Goal: Feedback & Contribution: Submit feedback/report problem

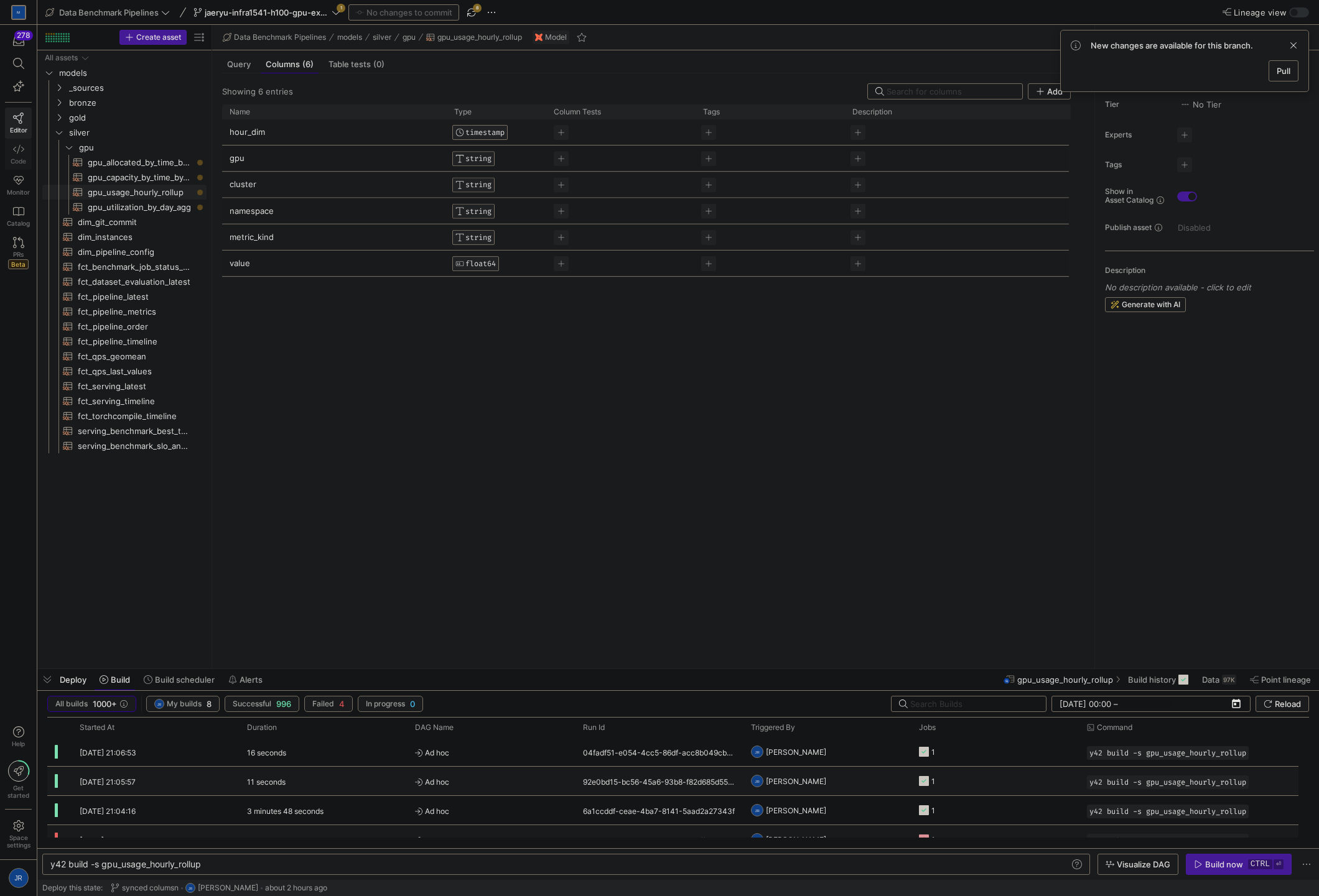
click at [20, 158] on span "Code" at bounding box center [18, 162] width 15 height 8
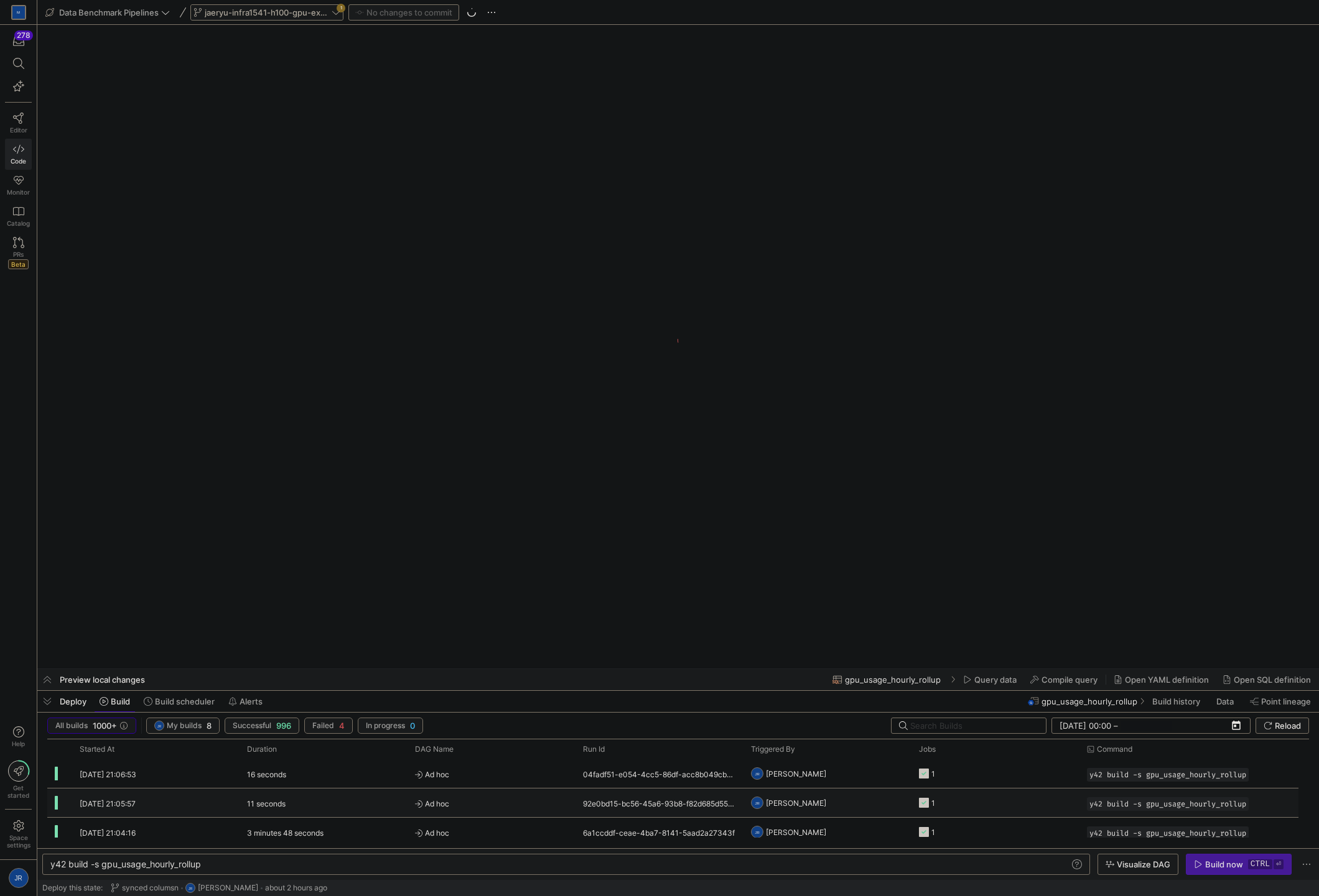
click at [337, 15] on div "jaeryu-infra1541-h100-gpu-explore 1" at bounding box center [267, 13] width 153 height 16
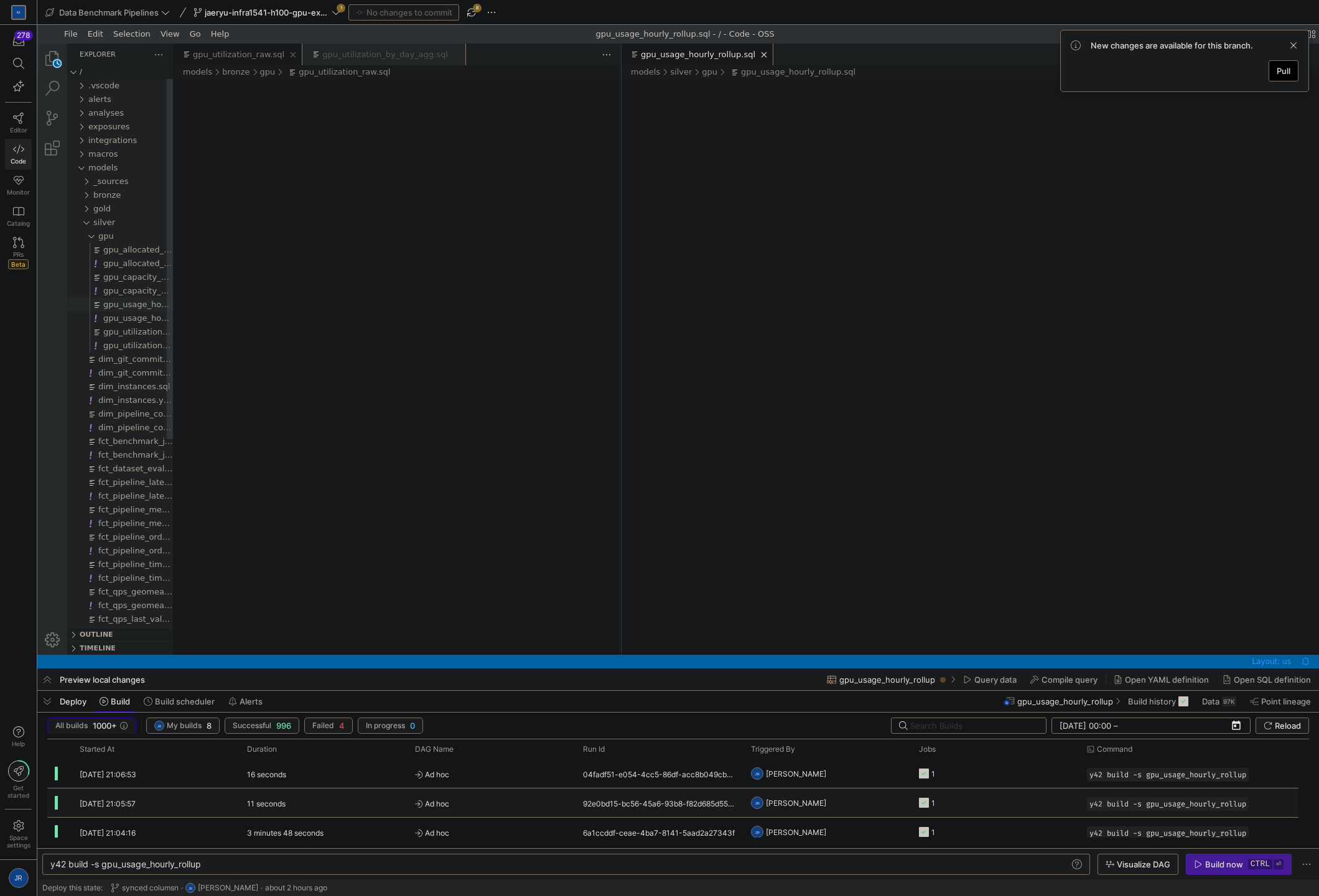
click at [1282, 73] on span "Pull" at bounding box center [1283, 71] width 14 height 10
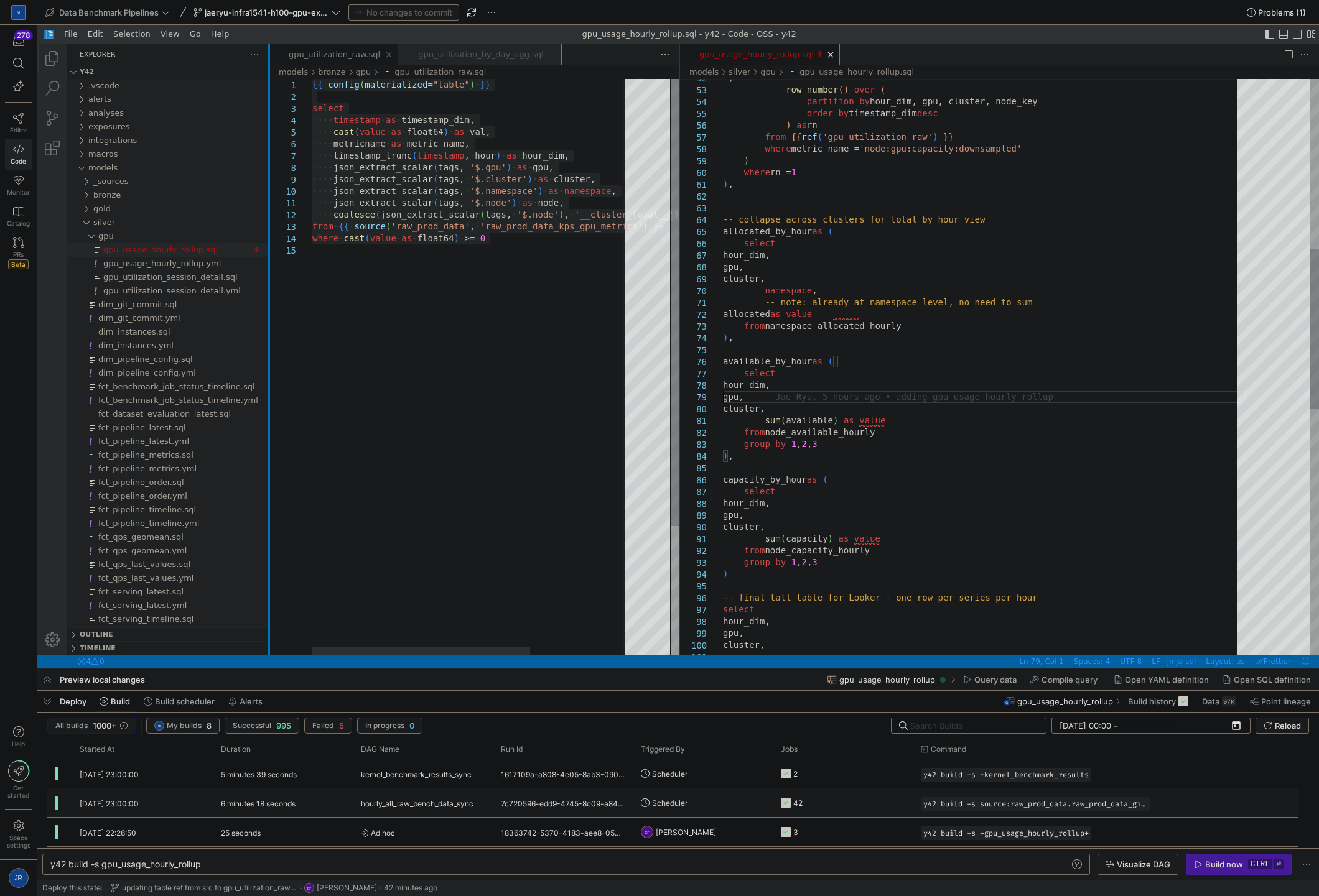
drag, startPoint x: 173, startPoint y: 255, endPoint x: 269, endPoint y: 255, distance: 96.0
click at [269, 255] on div at bounding box center [268, 349] width 3 height 612
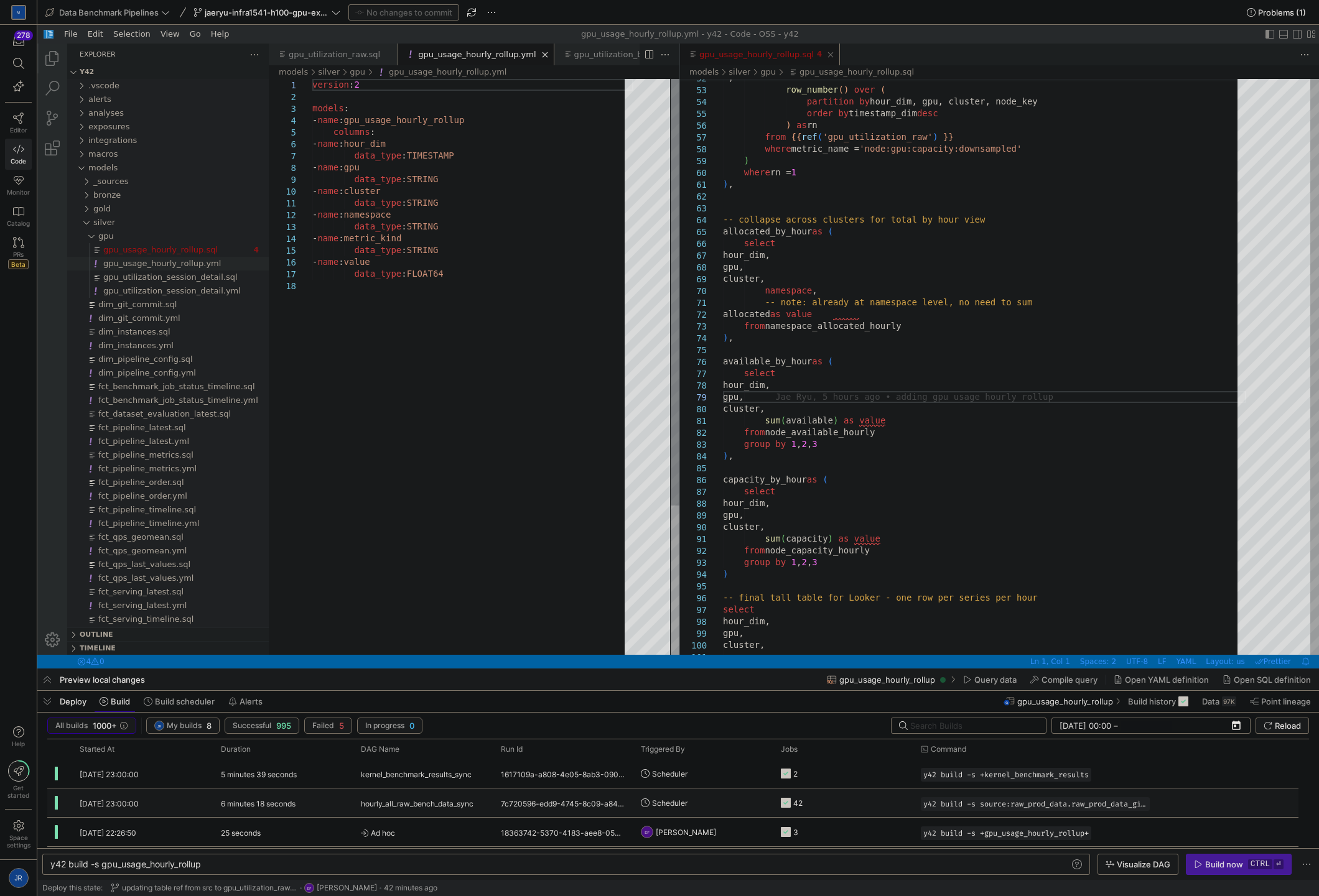
click at [562, 363] on div "version : 2 models : - name : gpu_usage_hourly_rollup columns : - name : hour_d…" at bounding box center [473, 467] width 321 height 777
type textarea "version: 2 models: - name: gpu_usage_hourly_rollup columns: - name: hour_dim da…"
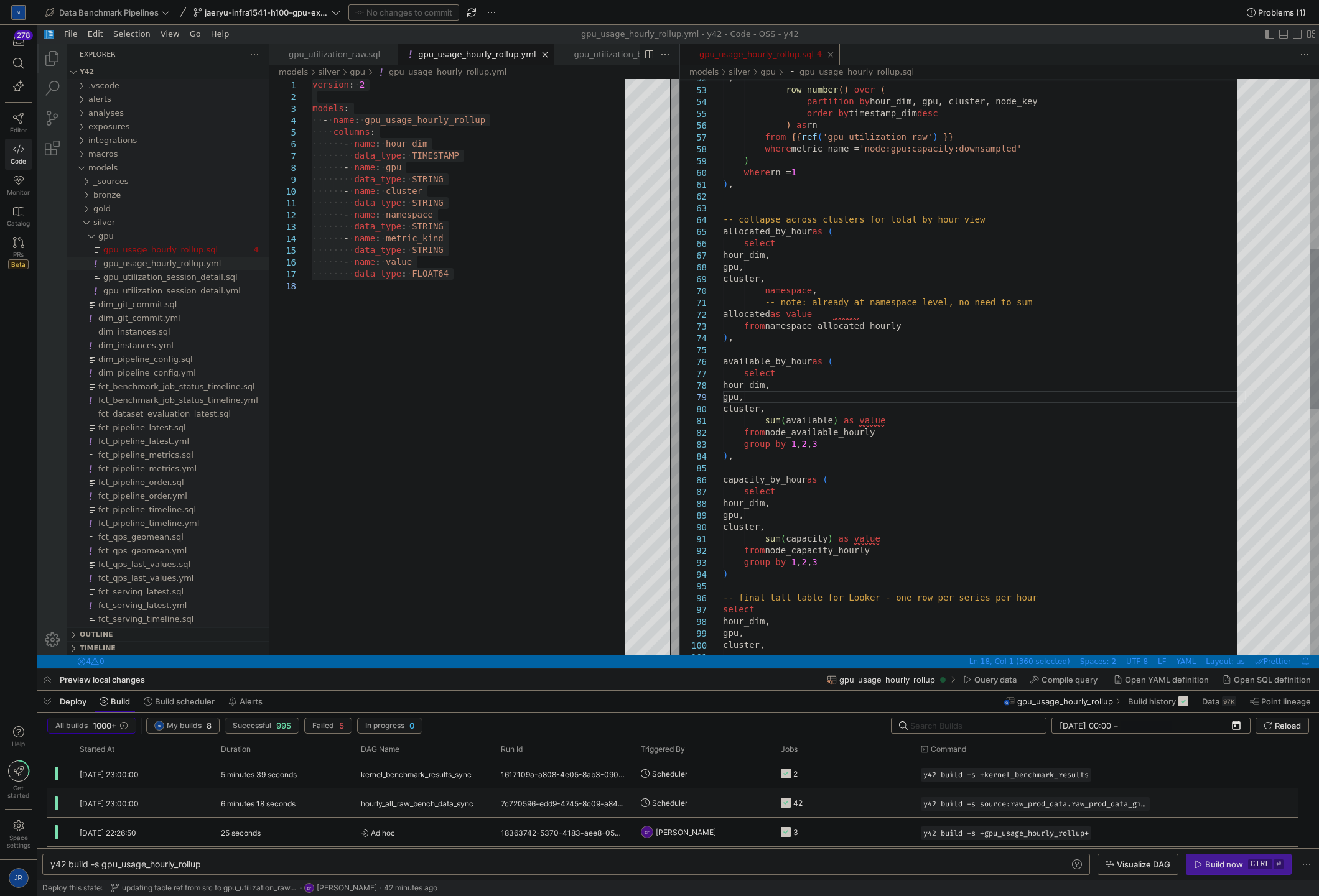
click at [1034, 420] on div "*, row_number ( ) over ( partition by hour_dim, gpu, cluster, node_key order by…" at bounding box center [984, 502] width 524 height 2065
type textarea "{{ config(materialized="table") }} -- NOTE (jaeryu+[PERSON_NAME]) this also nee…"
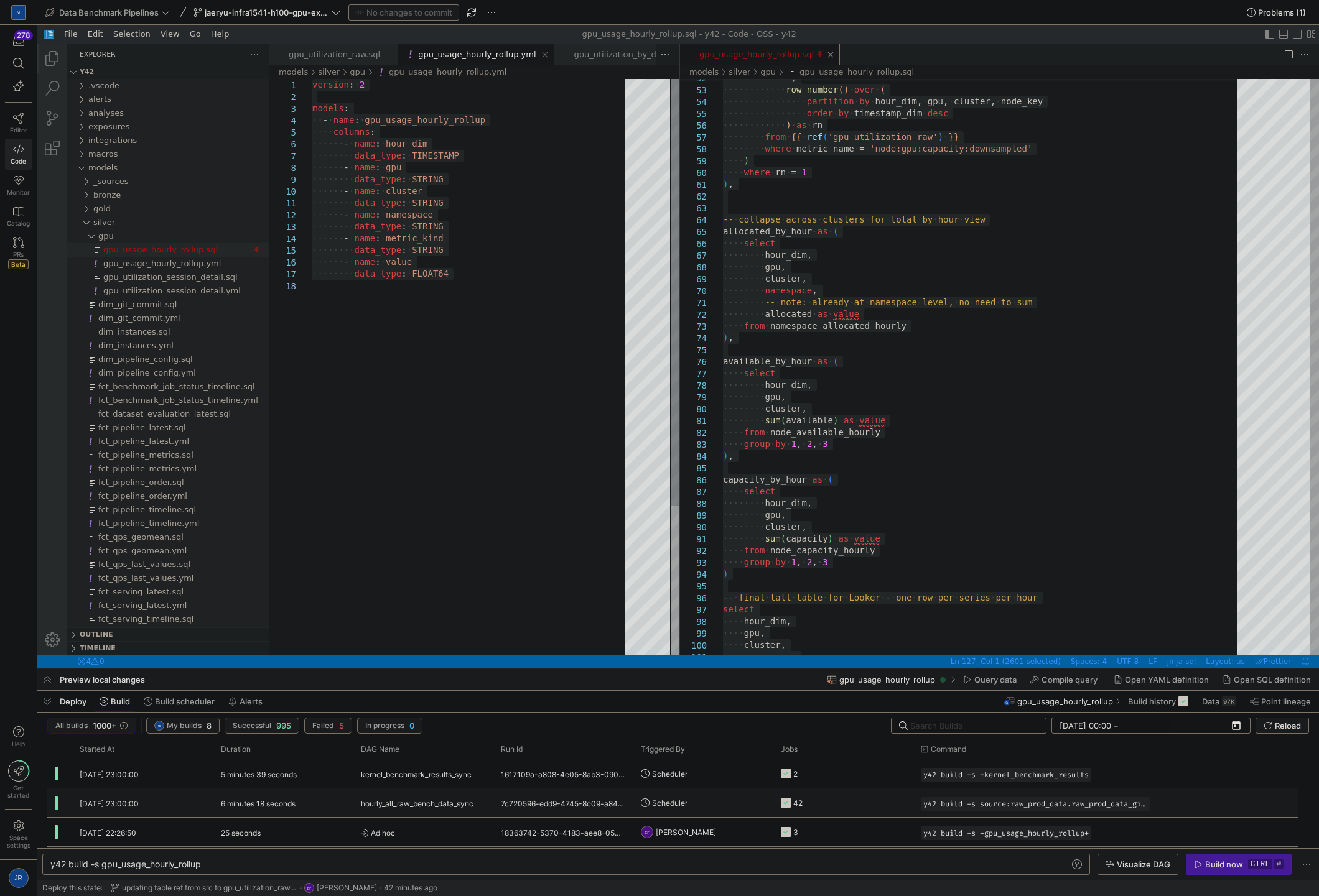
click at [577, 333] on div "version : ·‌ 2 models : ·‌·‌ - ·‌ name : ·‌ gpu_usage_hourly_rollup ·‌·‌·‌·‌ co…" at bounding box center [473, 467] width 321 height 777
paste textarea "description: > Numeric GPU count for the given metric_kind, cluster, and hour. …"
type textarea "description: > Numeric GPU count for the given metric_kind, cluster, and hour. …"
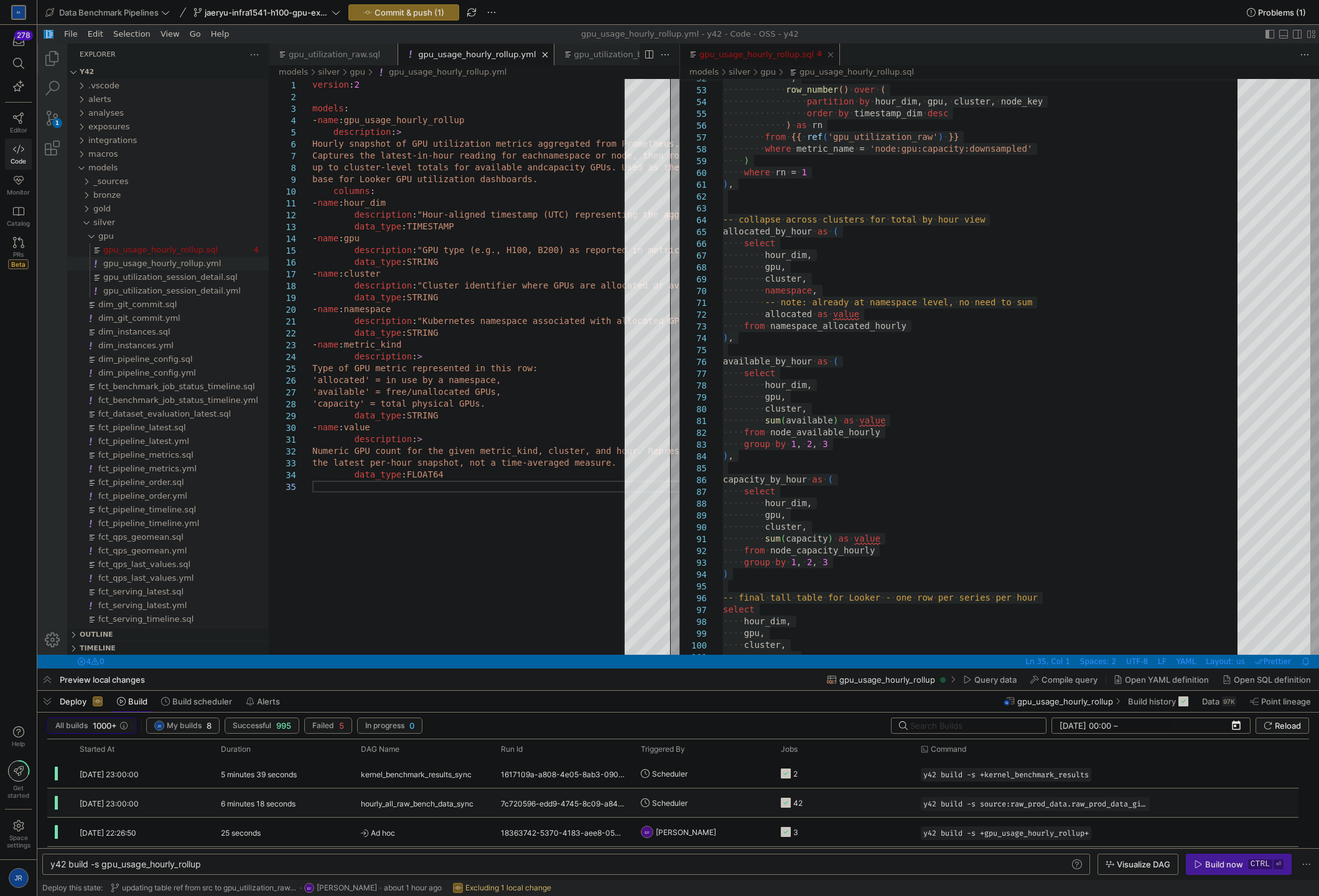
click at [436, 15] on span "Commit & push (1)" at bounding box center [409, 13] width 70 height 10
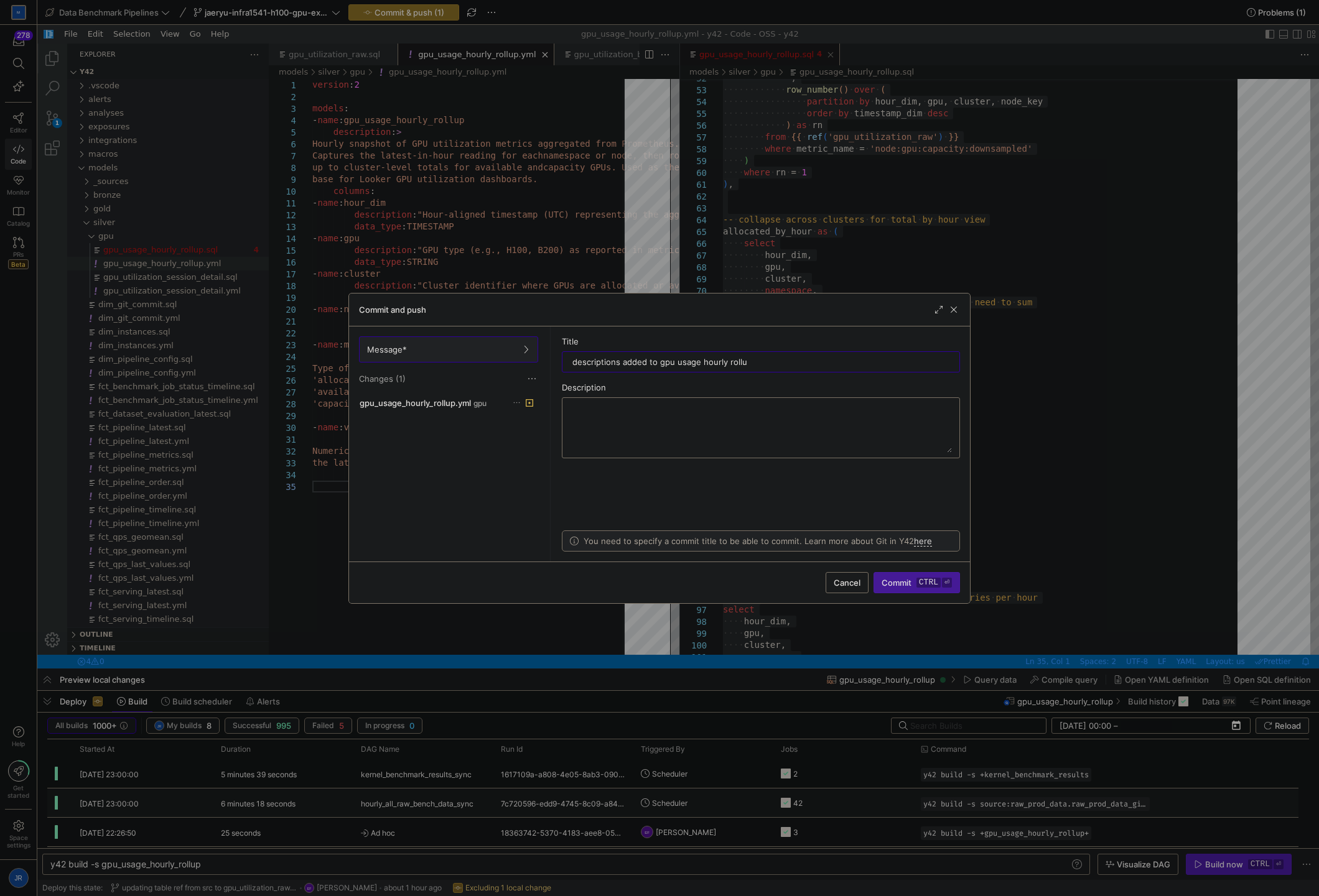
type input "descriptions added to gpu usage hourly rollup"
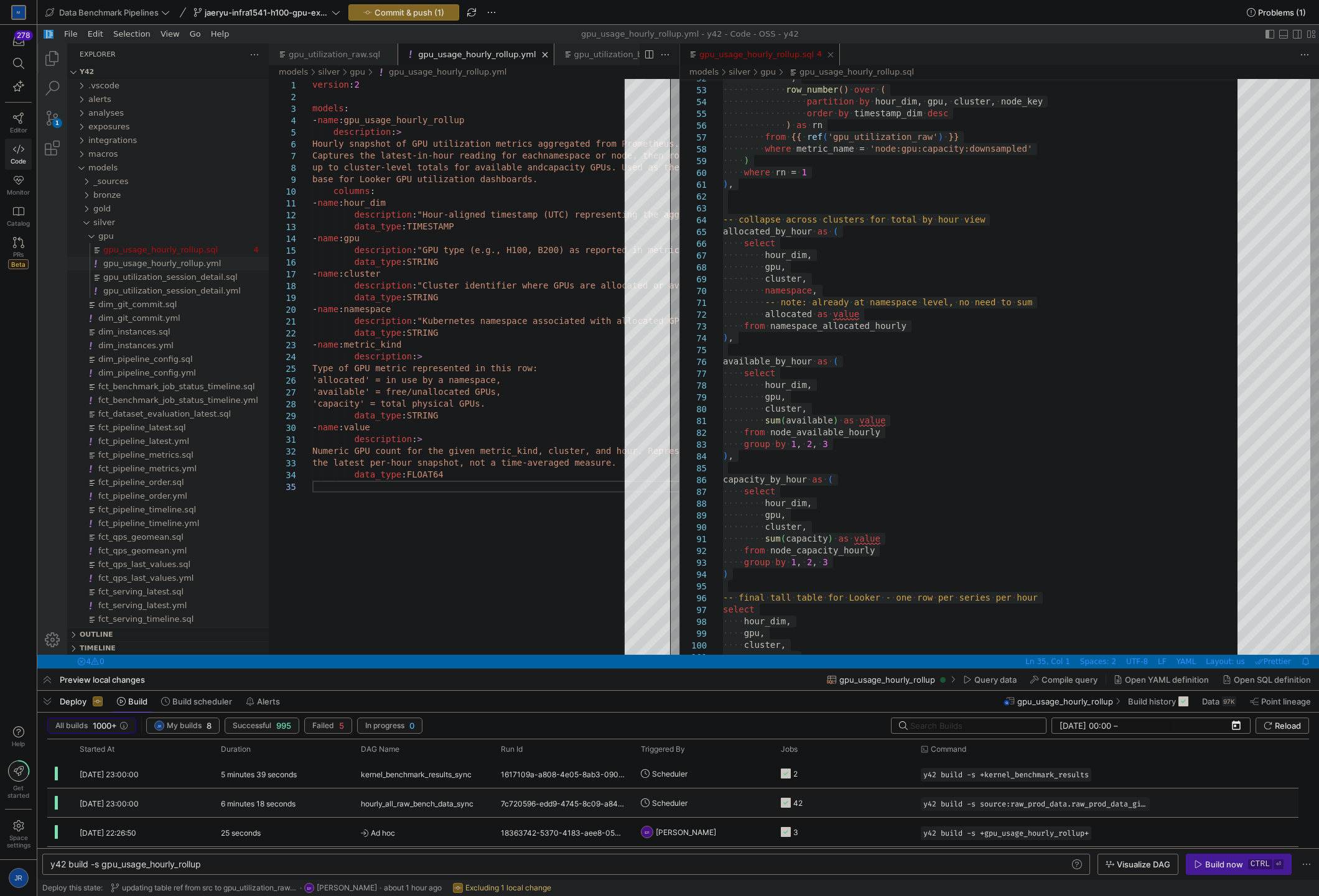
click at [405, 14] on span "Commit & push (1)" at bounding box center [409, 13] width 70 height 10
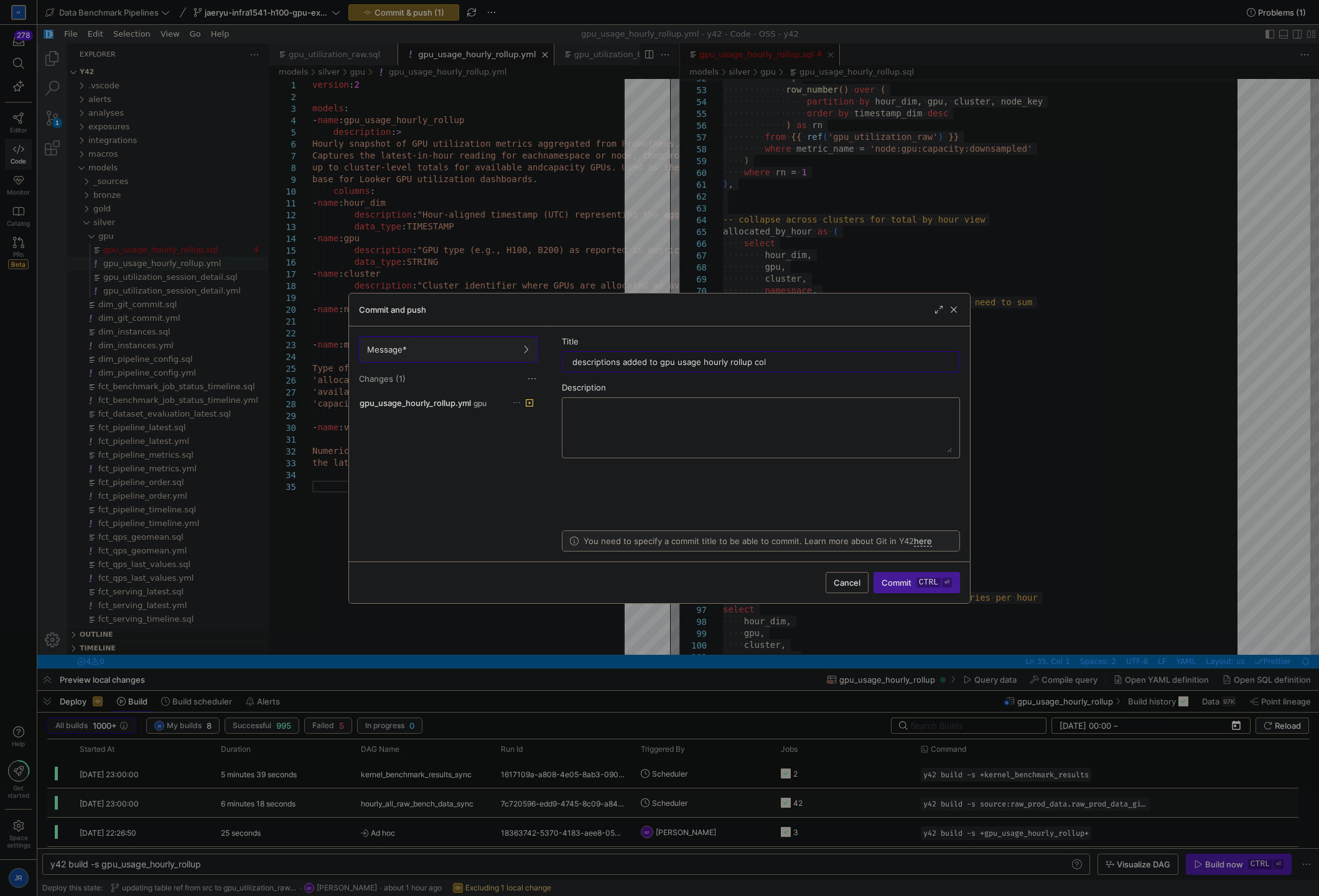
type input "descriptions added to gpu usage hourly rollup cols"
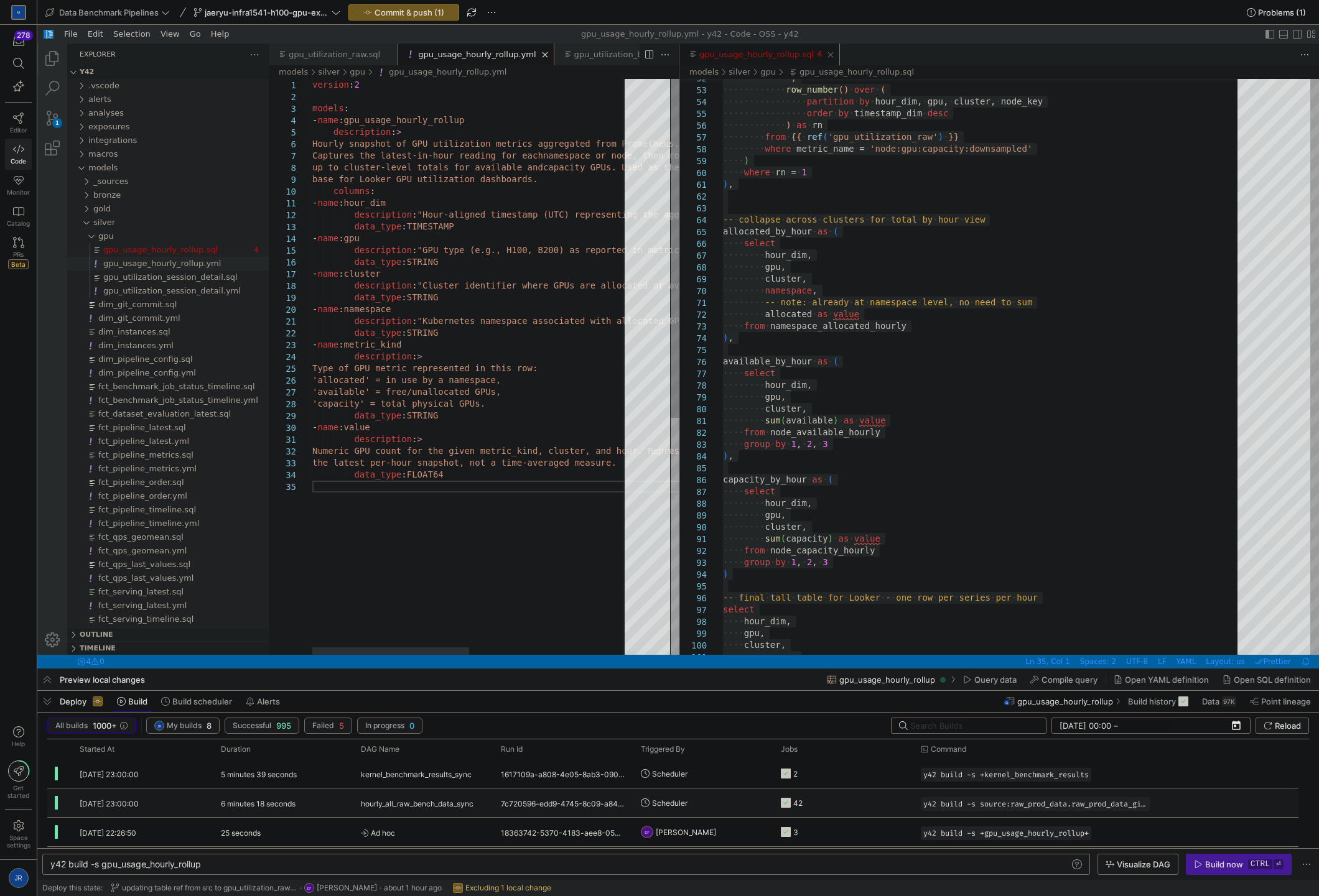
type textarea "- name: hour_dim description: "Hour-aligned timestamp (UTC) representing the ag…"
click at [520, 210] on div "version : 2 models : - name : gpu_usage_hourly_rollup description : > Hourly sn…" at bounding box center [631, 568] width 637 height 978
click at [421, 16] on span "Commit & push (1)" at bounding box center [409, 13] width 70 height 10
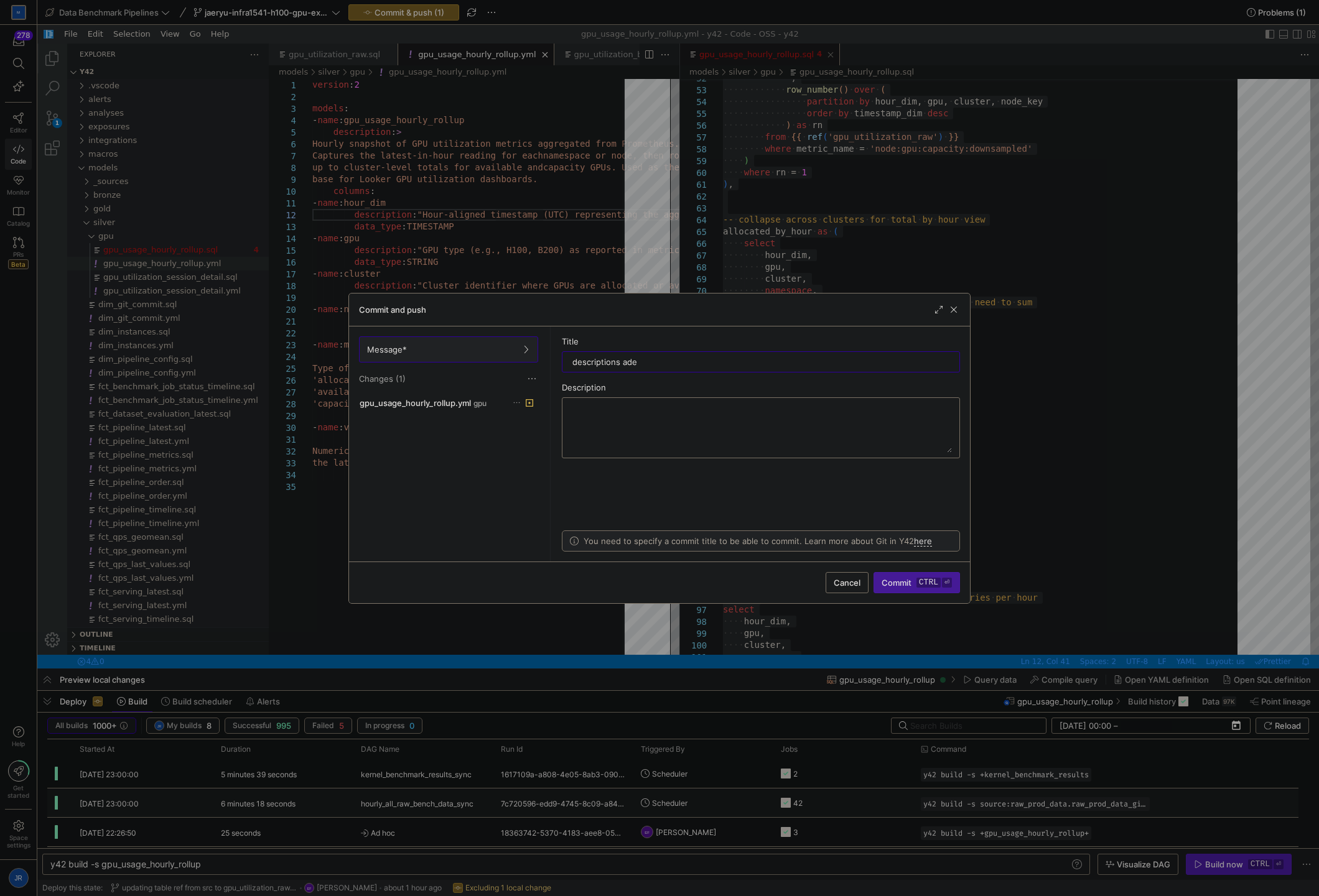
type input "descriptions aded"
click at [896, 579] on span "Commit ctrl ⏎" at bounding box center [916, 582] width 71 height 10
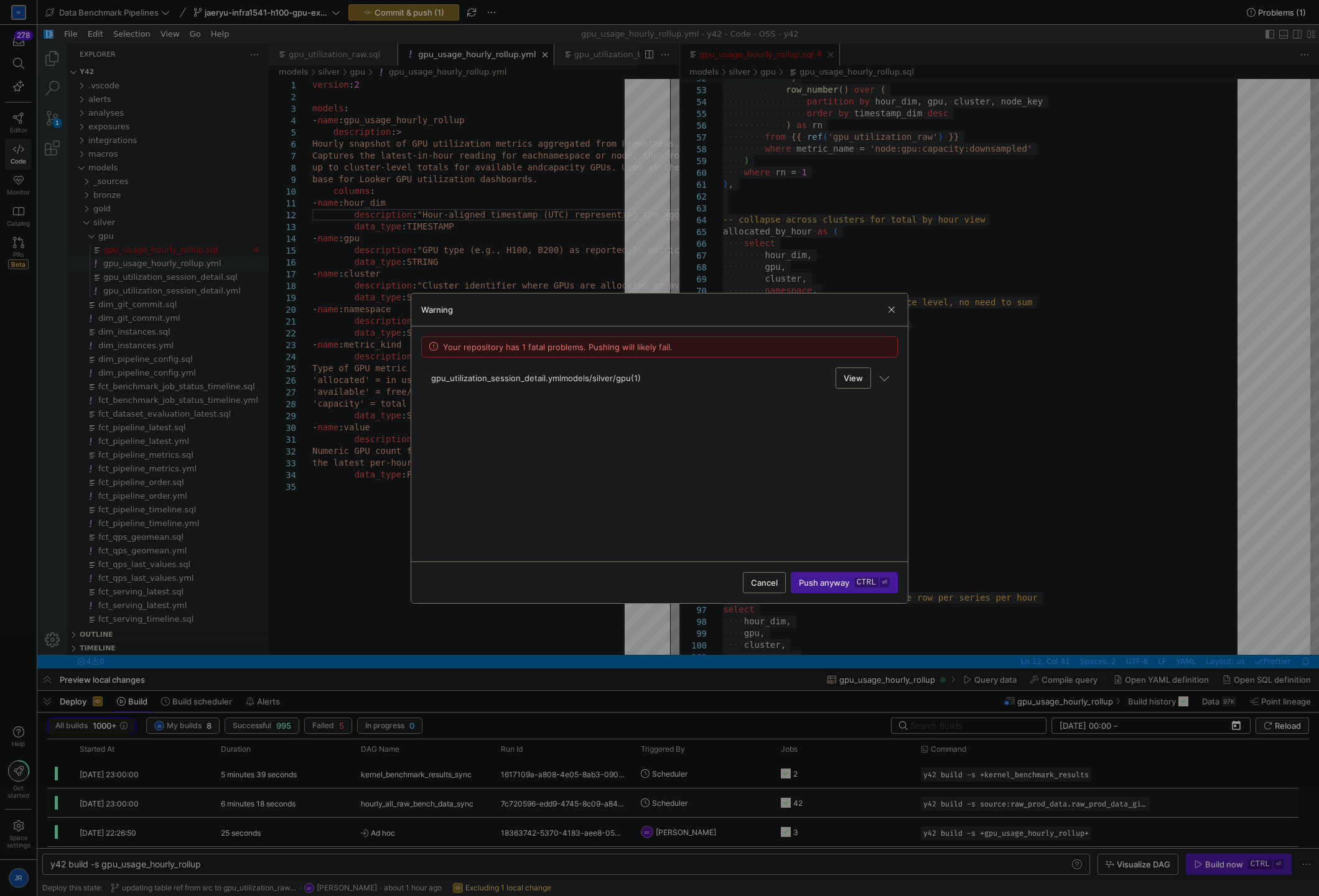
click at [872, 372] on mat-expansion-panel-header "gpu_utilization_session_detail.yml models/silver/gpu (1) View" at bounding box center [659, 378] width 476 height 31
click at [850, 376] on span "View" at bounding box center [854, 378] width 19 height 10
type textarea "y42 build"
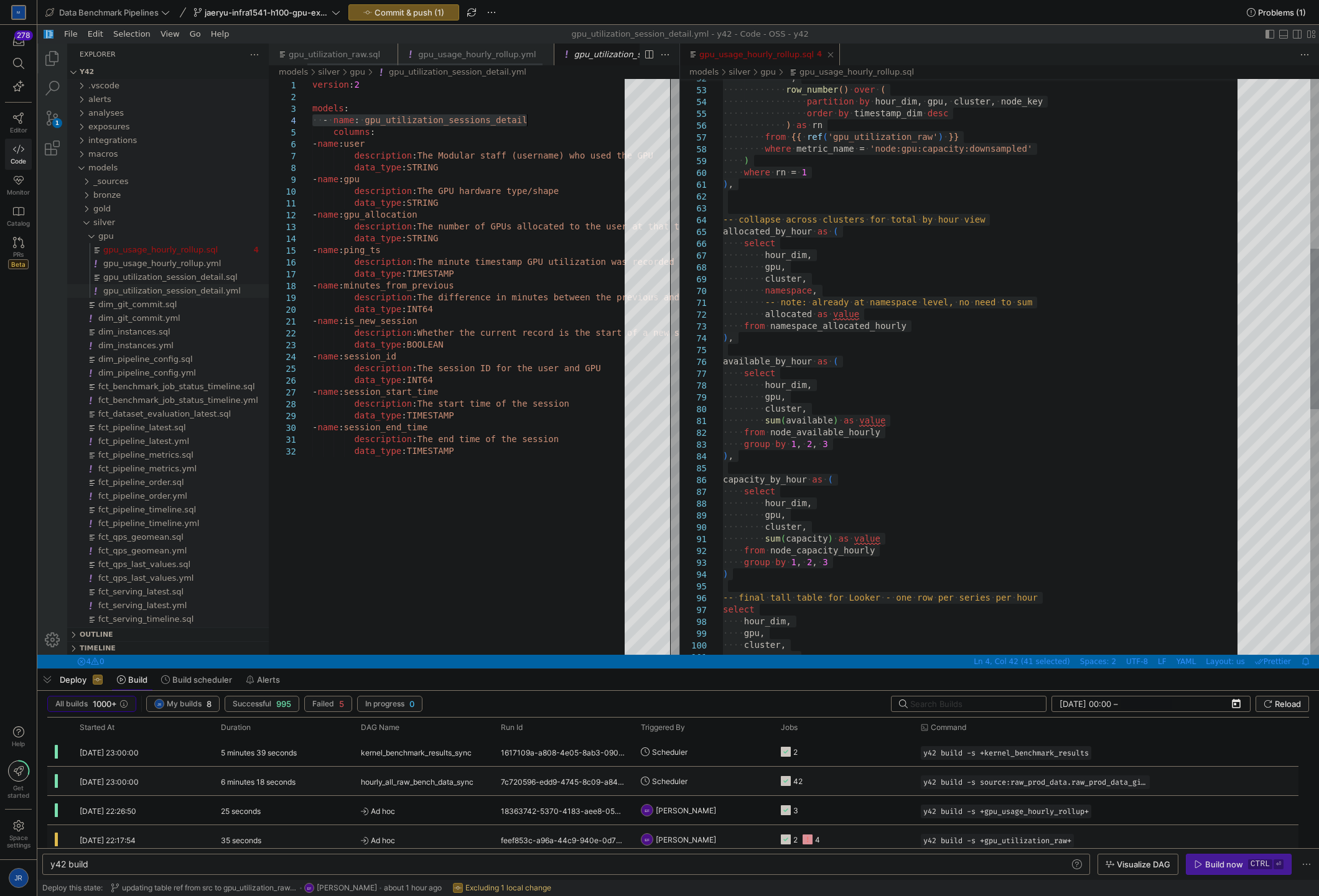
scroll to position [0, 60]
click at [435, 16] on span "Commit & push (1)" at bounding box center [409, 13] width 70 height 10
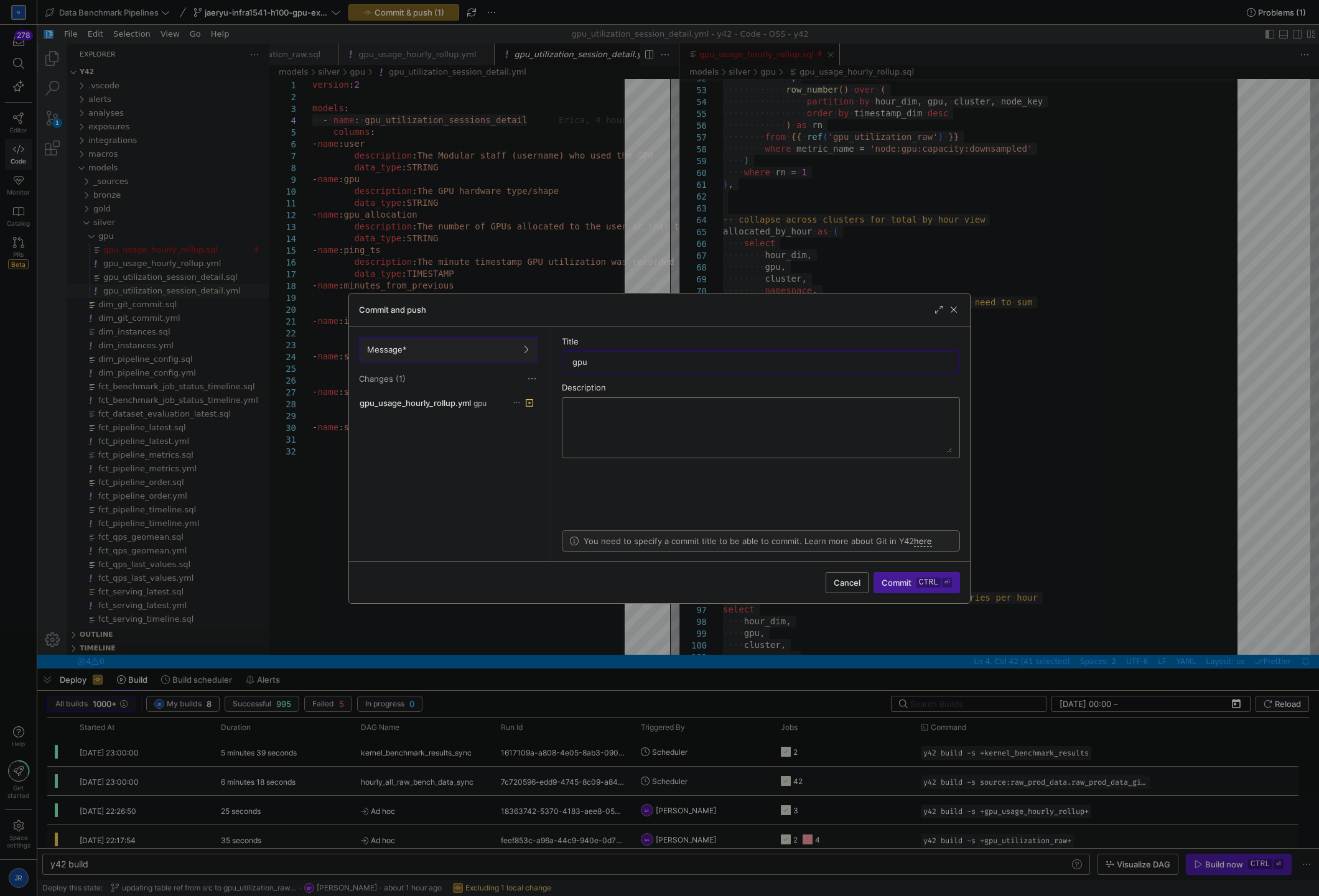
type input "gpu"
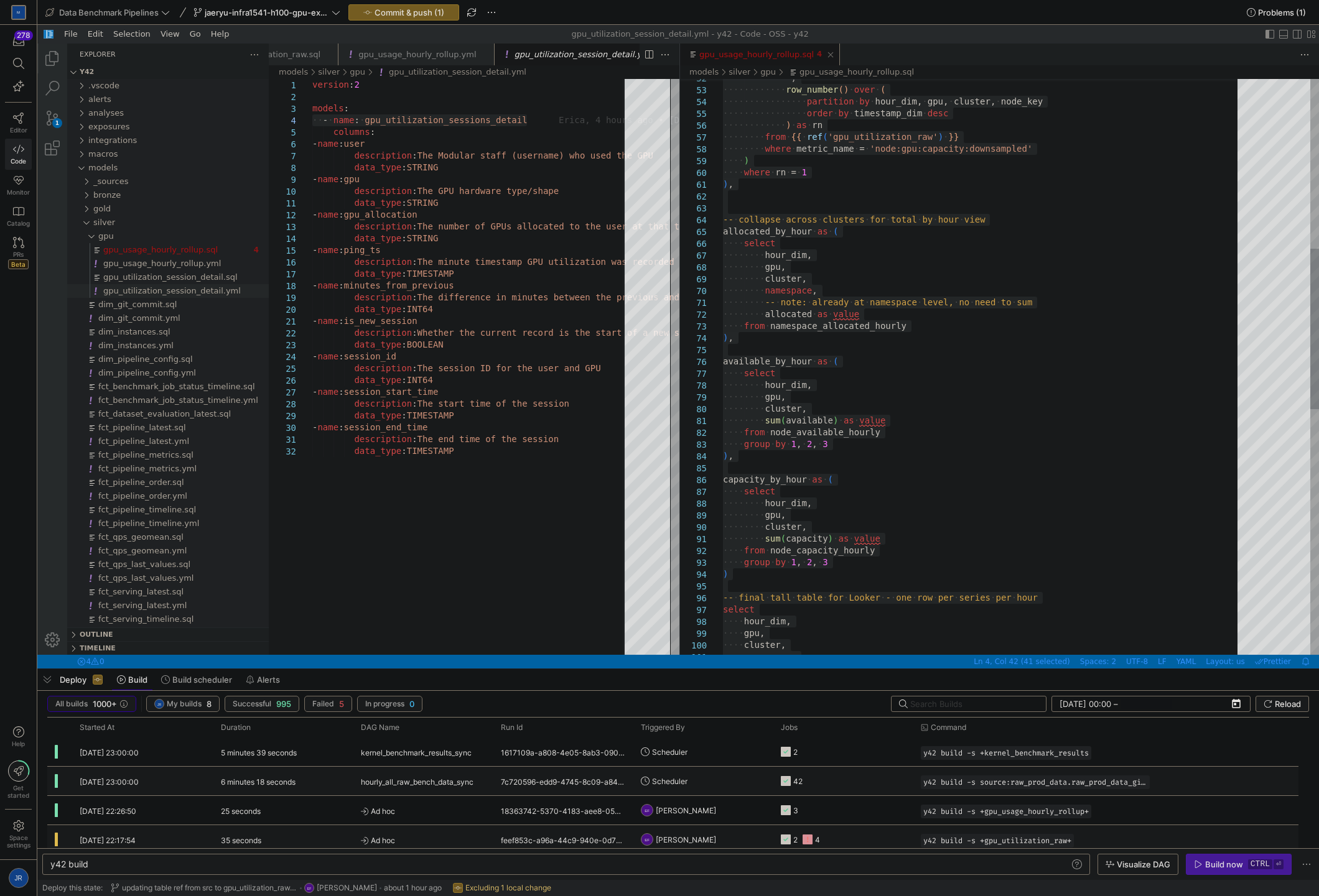
drag, startPoint x: 841, startPoint y: 473, endPoint x: 830, endPoint y: 473, distance: 11.0
type textarea "sum(available) as value from node_available_hourly group by 1, 2, 3 ), capacity…"
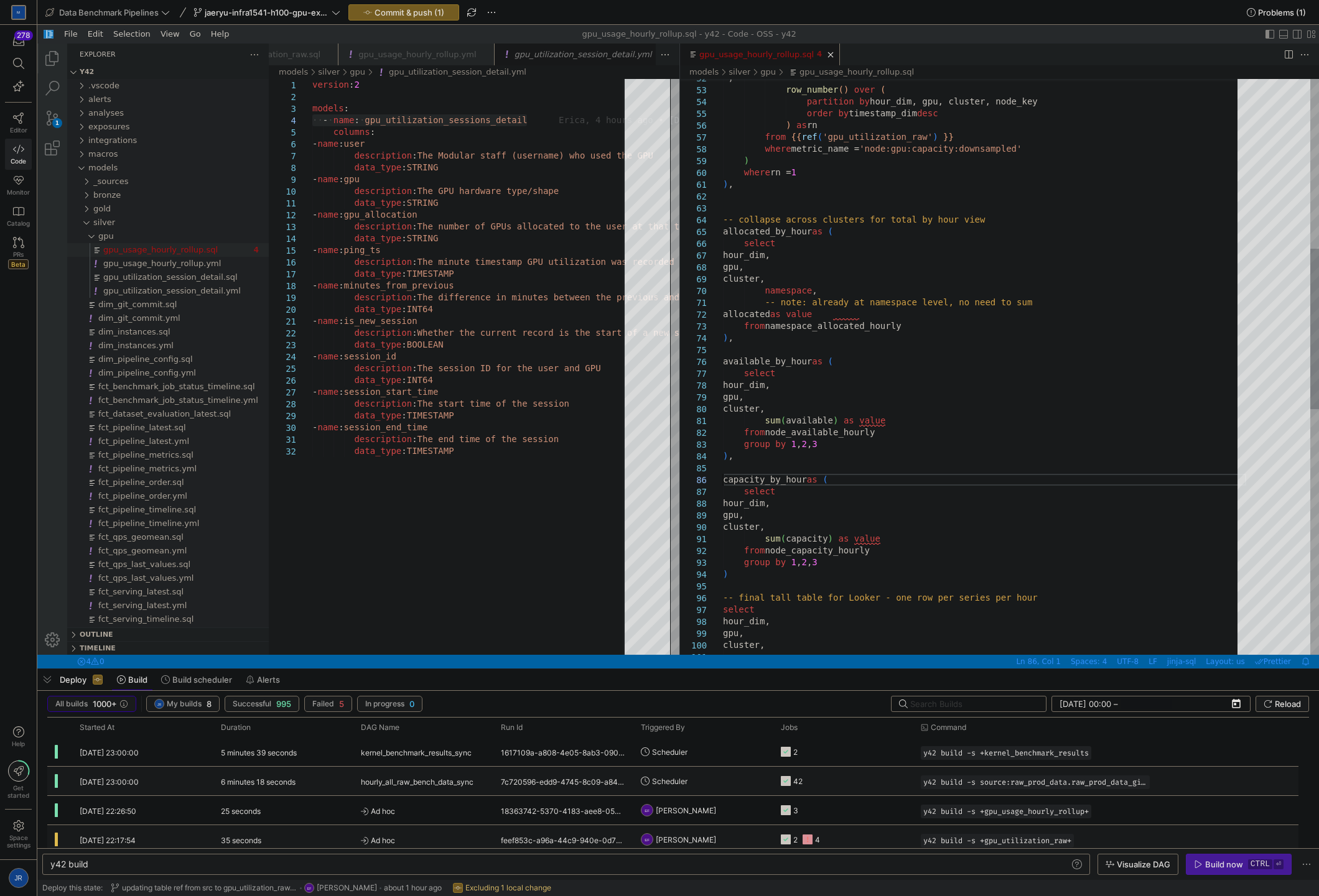
type textarea "y42 build -s gpu_usage_hourly_rollup"
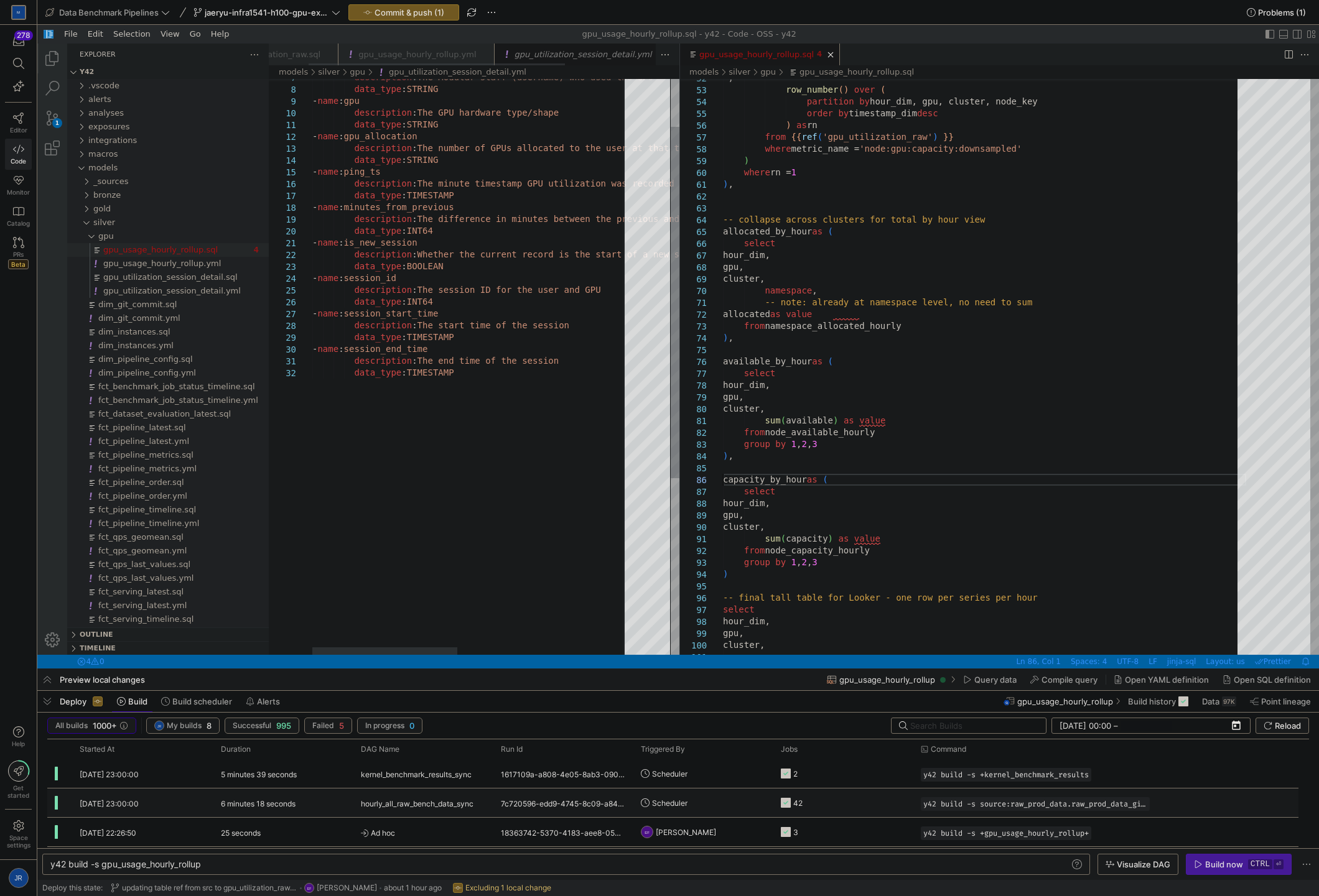
type textarea "description: The end time of the session data_type: TIMESTAMP"
click at [518, 423] on div "description : The Modular staff (username) who used the GPU data_type : STRING …" at bounding box center [657, 472] width 689 height 942
type textarea "y42 build"
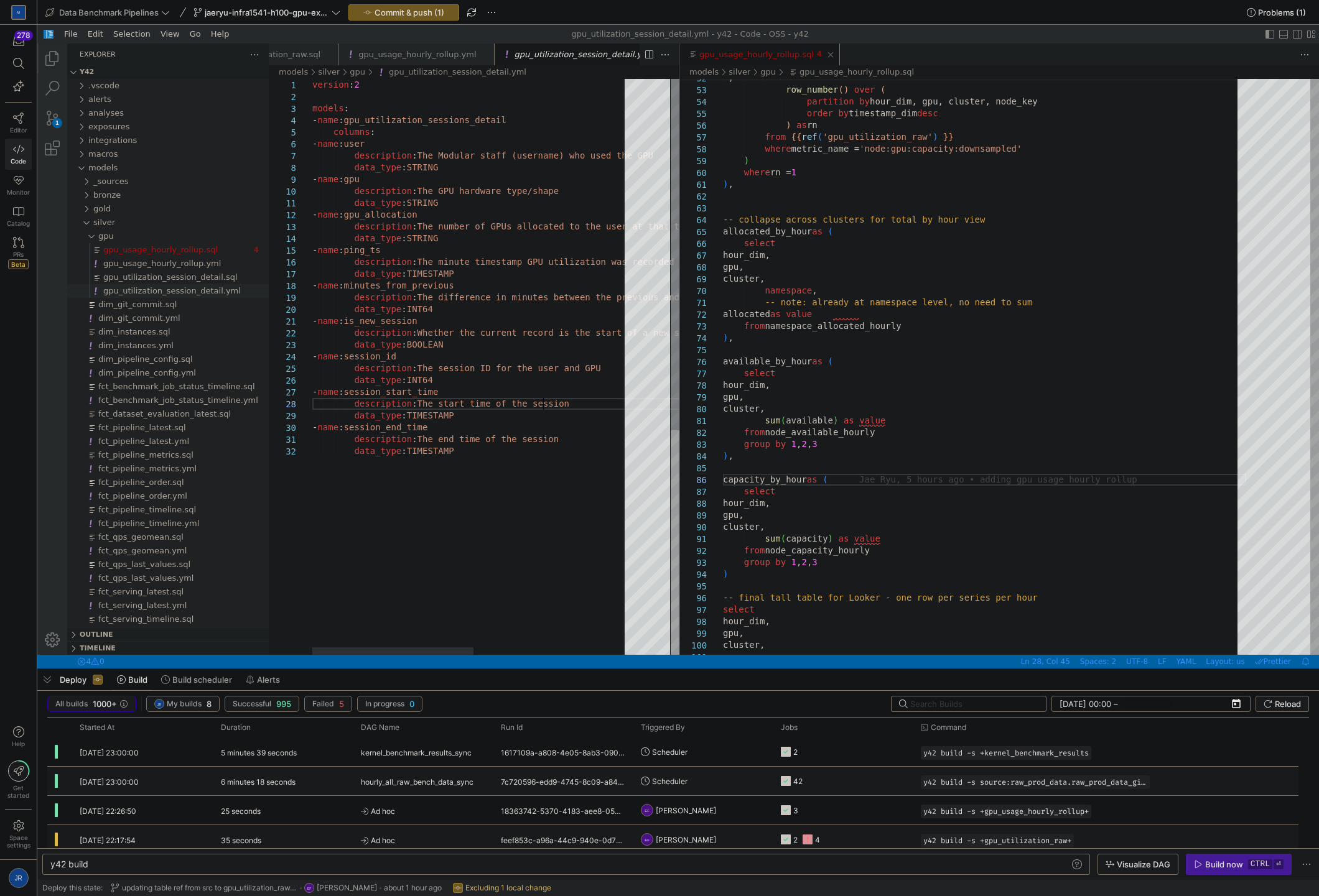
click at [543, 403] on div "description : The Modular staff (username) who used the GPU data_type : STRING …" at bounding box center [623, 551] width 621 height 942
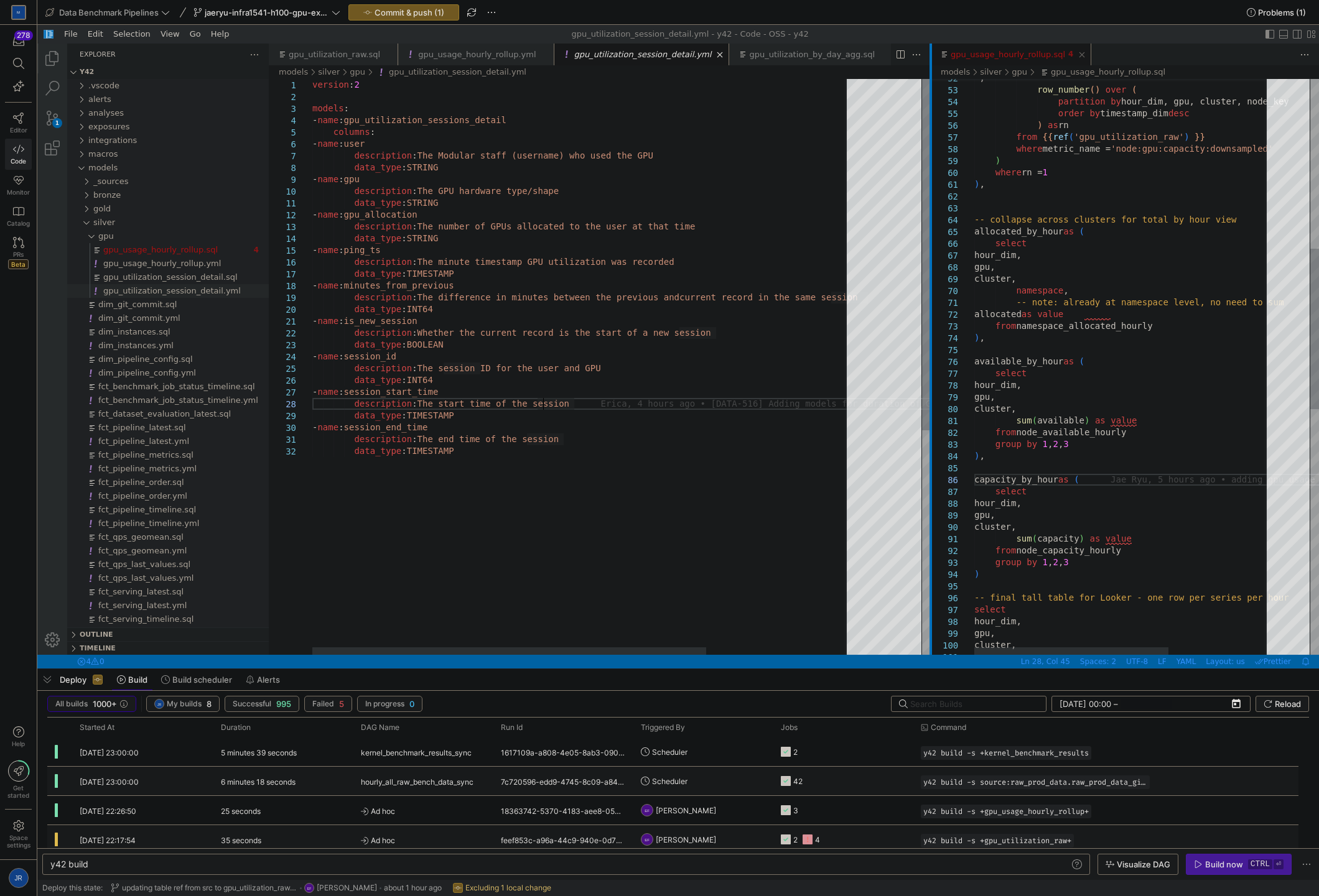
drag, startPoint x: 676, startPoint y: 186, endPoint x: 928, endPoint y: 179, distance: 252.1
click at [928, 179] on div "gpu_utilization_raw.sql gpu_usage_hourly_rollup.yml gpu_utilization_session_det…" at bounding box center [794, 349] width 1050 height 612
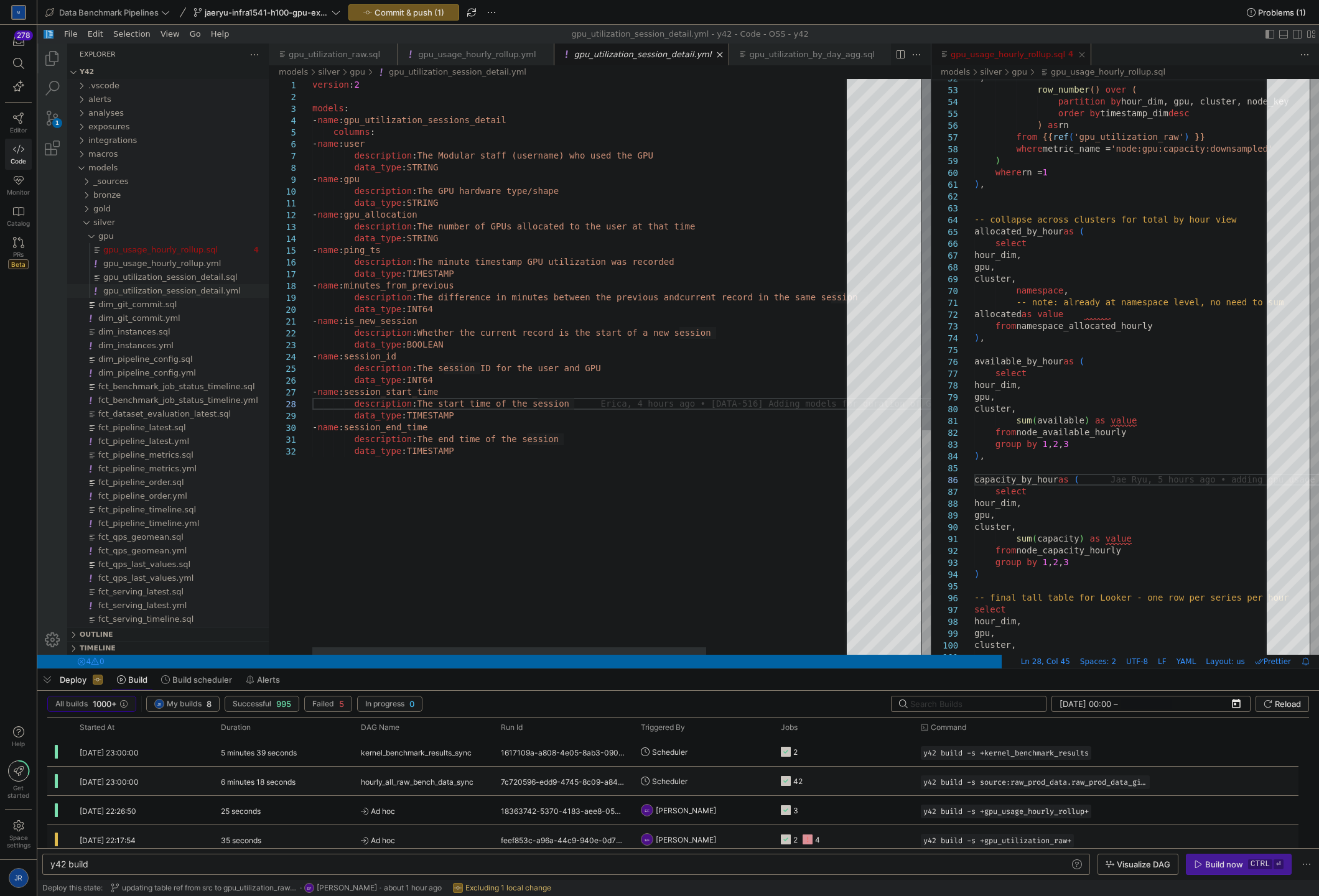
type textarea "version: 2 models: - name: gpu_utilization_sessions_detail columns: - name: use…"
click at [656, 187] on div "description : The Modular staff (username) who used the GPU data_type : STRING …" at bounding box center [680, 551] width 736 height 942
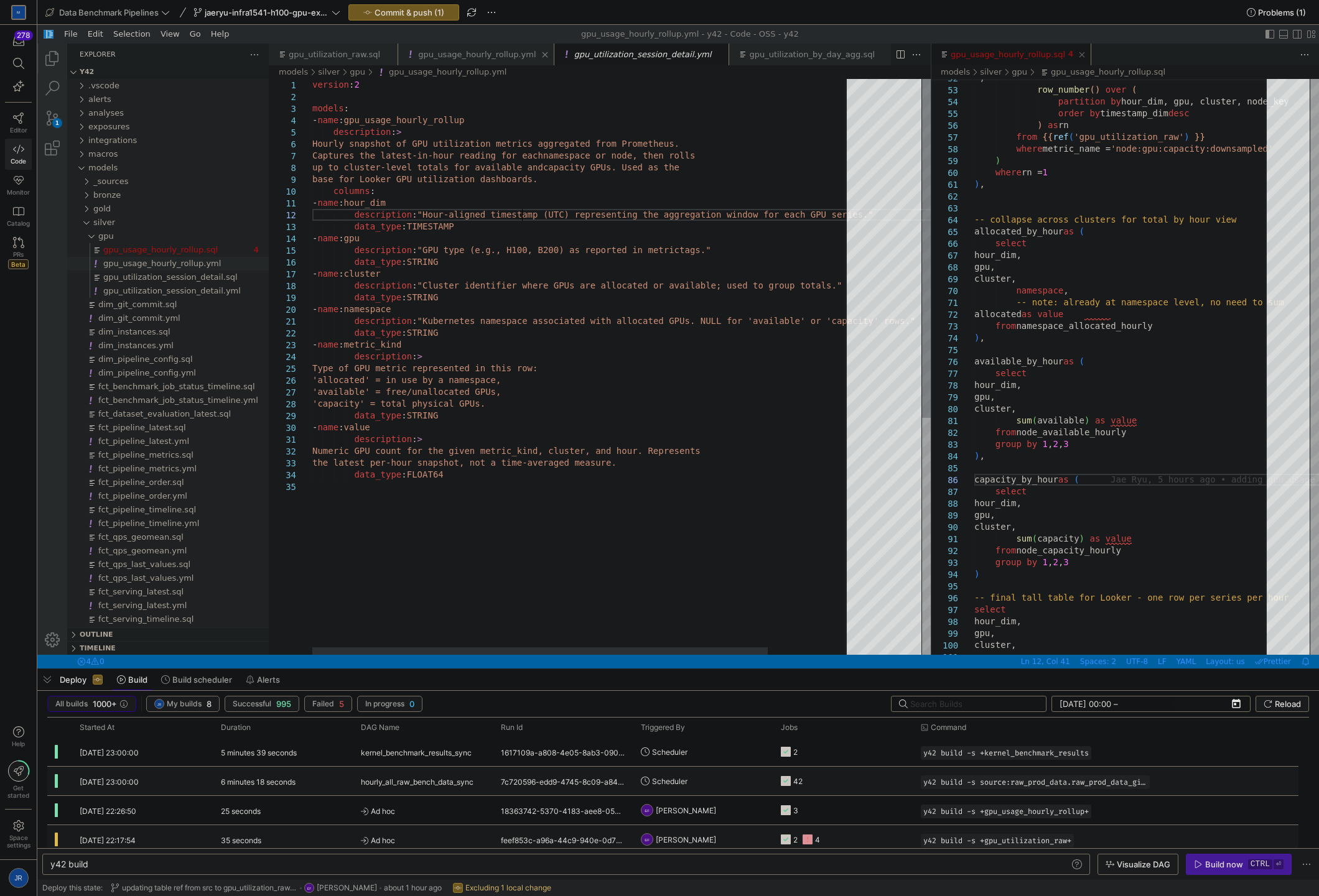
click at [467, 53] on link "gpu_usage_hourly_rollup.yml" at bounding box center [477, 54] width 118 height 10
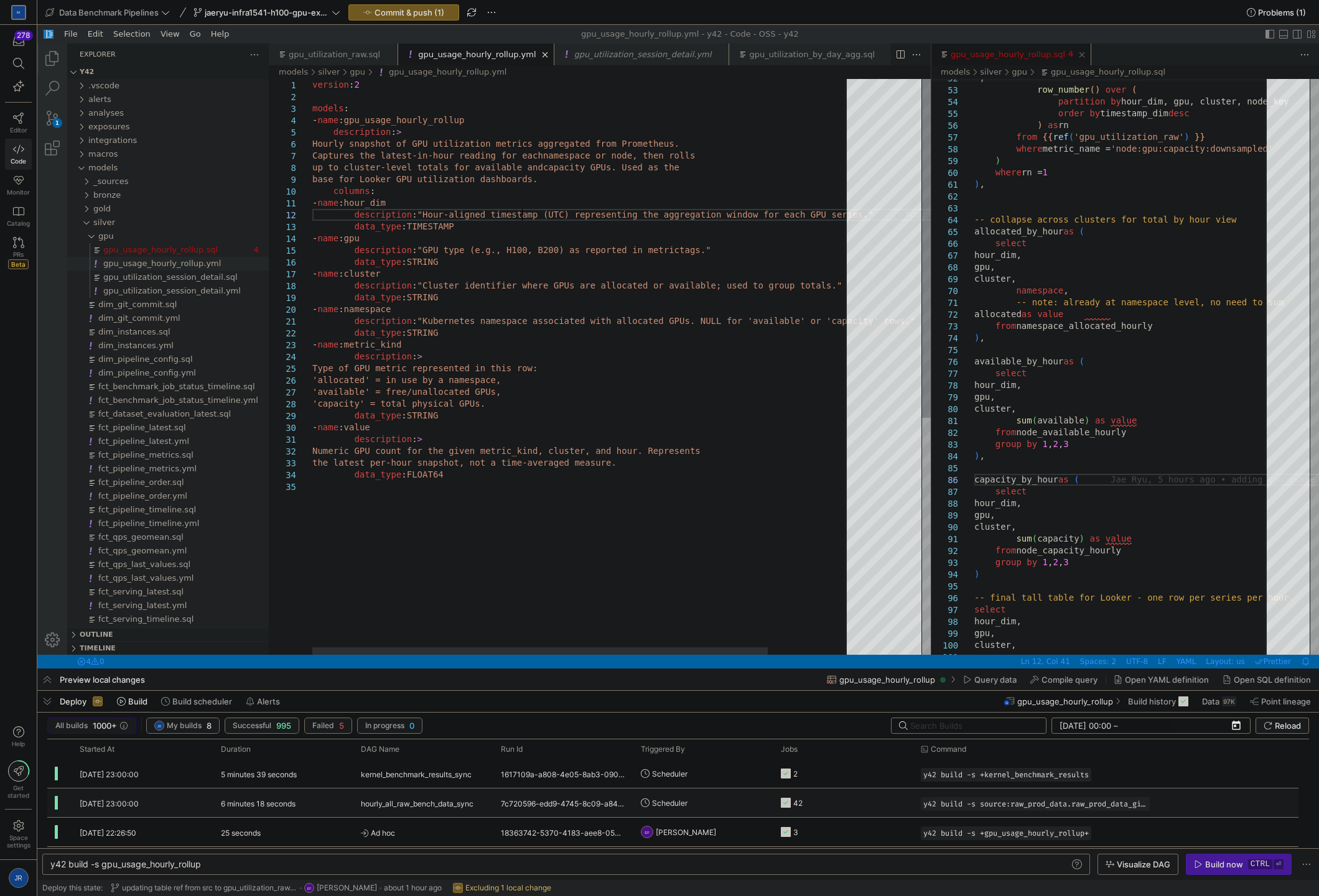
scroll to position [0, 209]
click at [609, 59] on div "gpu_utilization_session_detail.yml" at bounding box center [643, 54] width 137 height 22
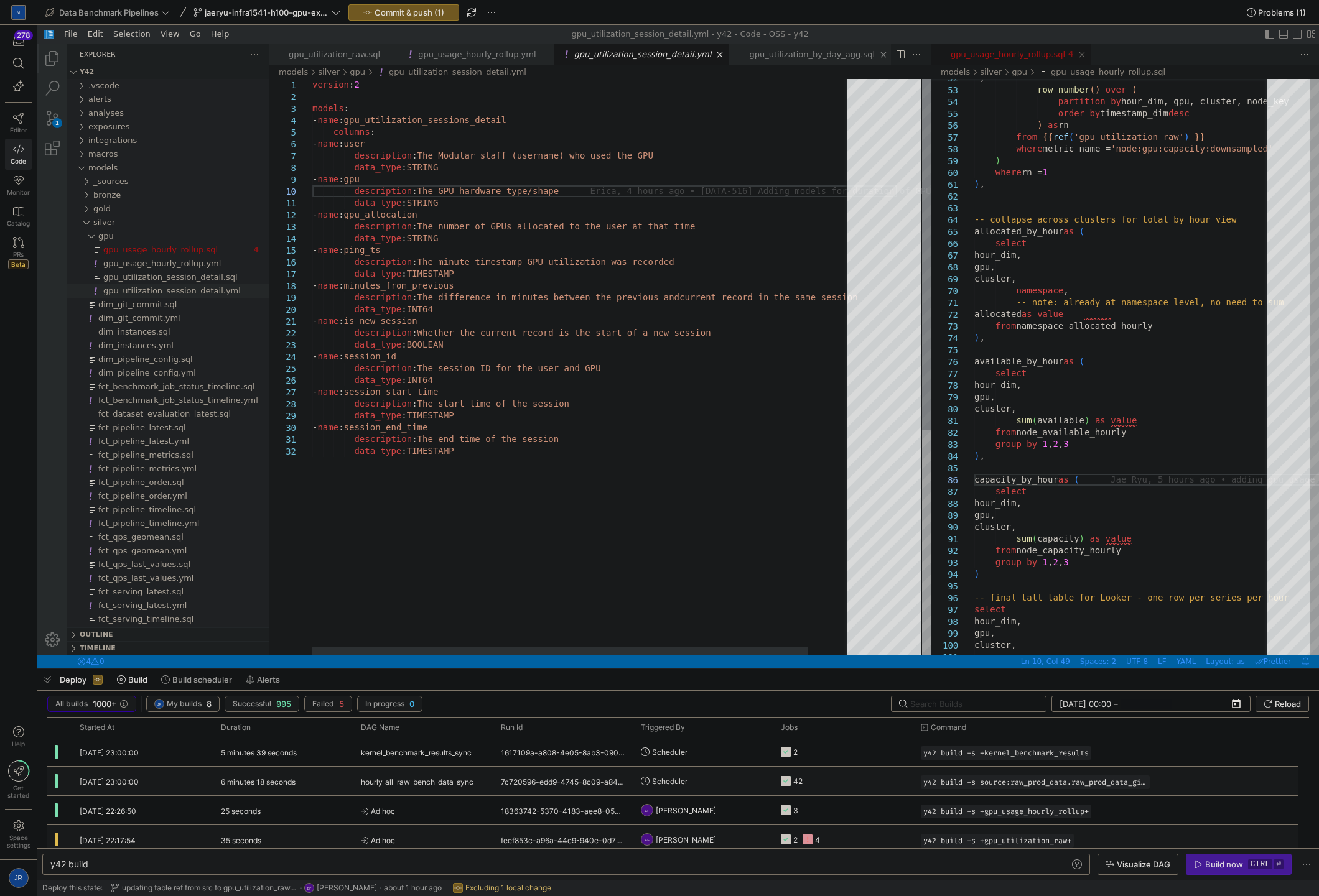
scroll to position [0, 250]
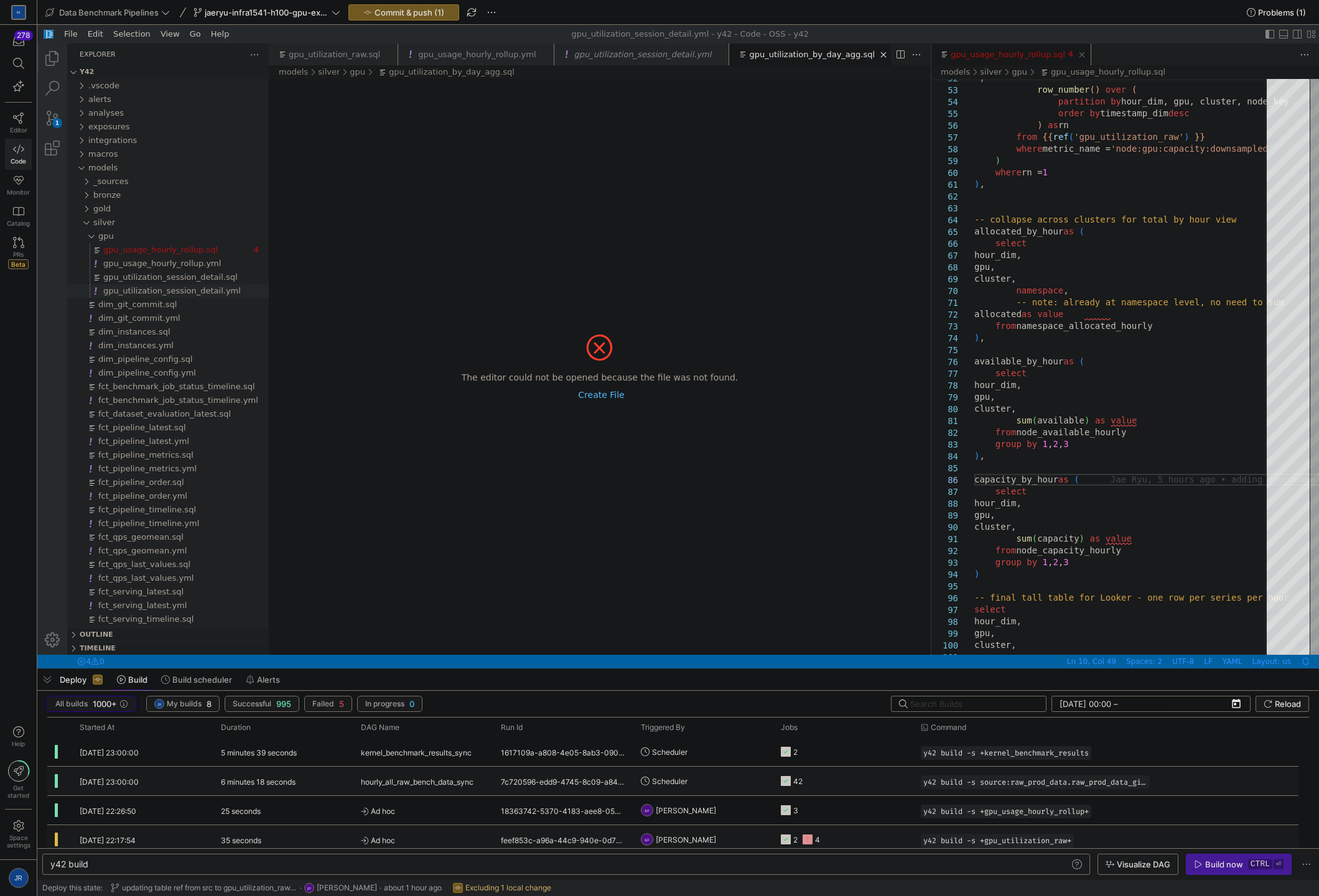
click at [753, 55] on link "gpu_utilization_by_day_agg.sql" at bounding box center [812, 54] width 126 height 10
click at [877, 56] on link "Close (Ctrl+W)" at bounding box center [883, 54] width 13 height 13
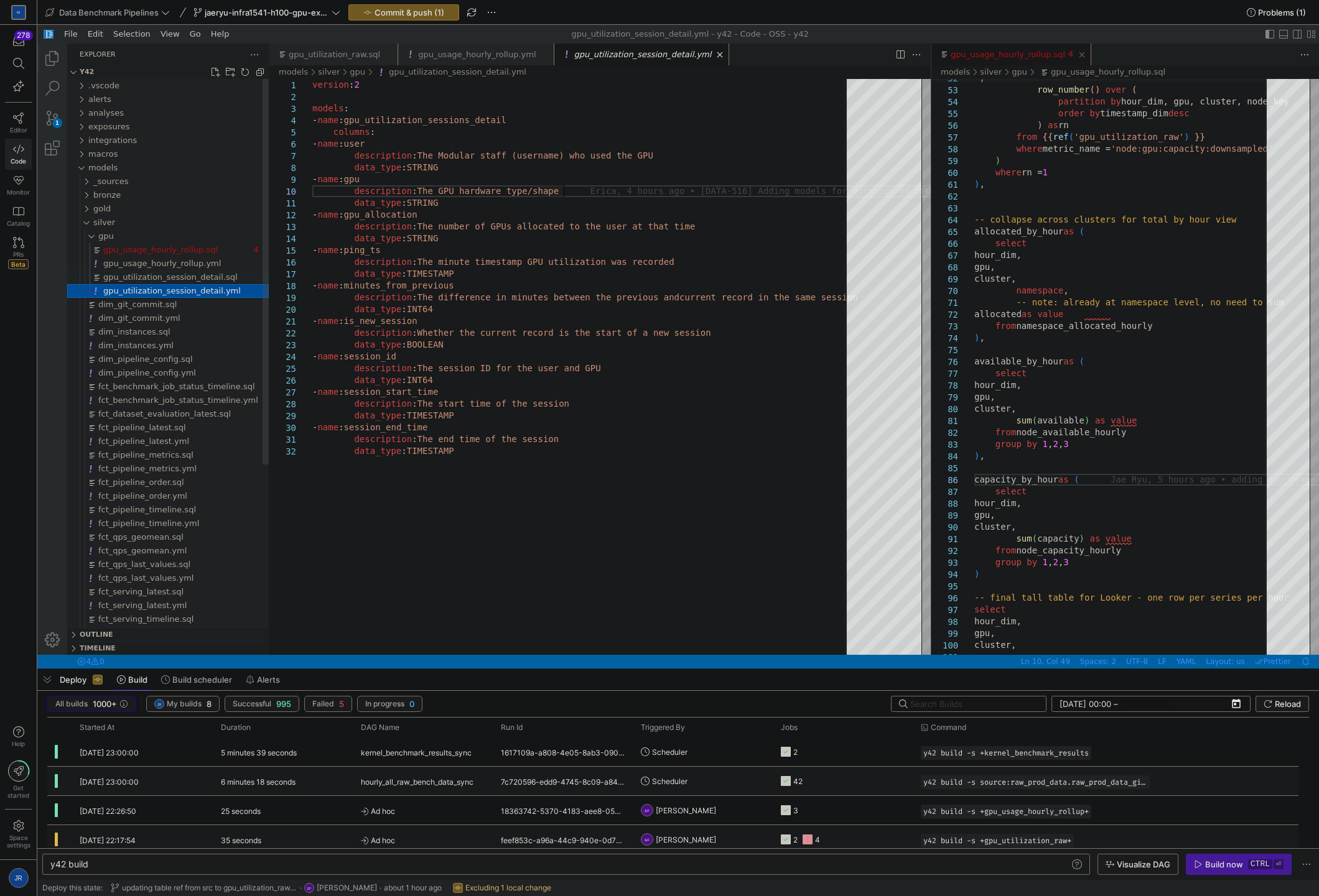
click at [195, 277] on span "gpu_utilization_session_detail.sql" at bounding box center [170, 278] width 135 height 10
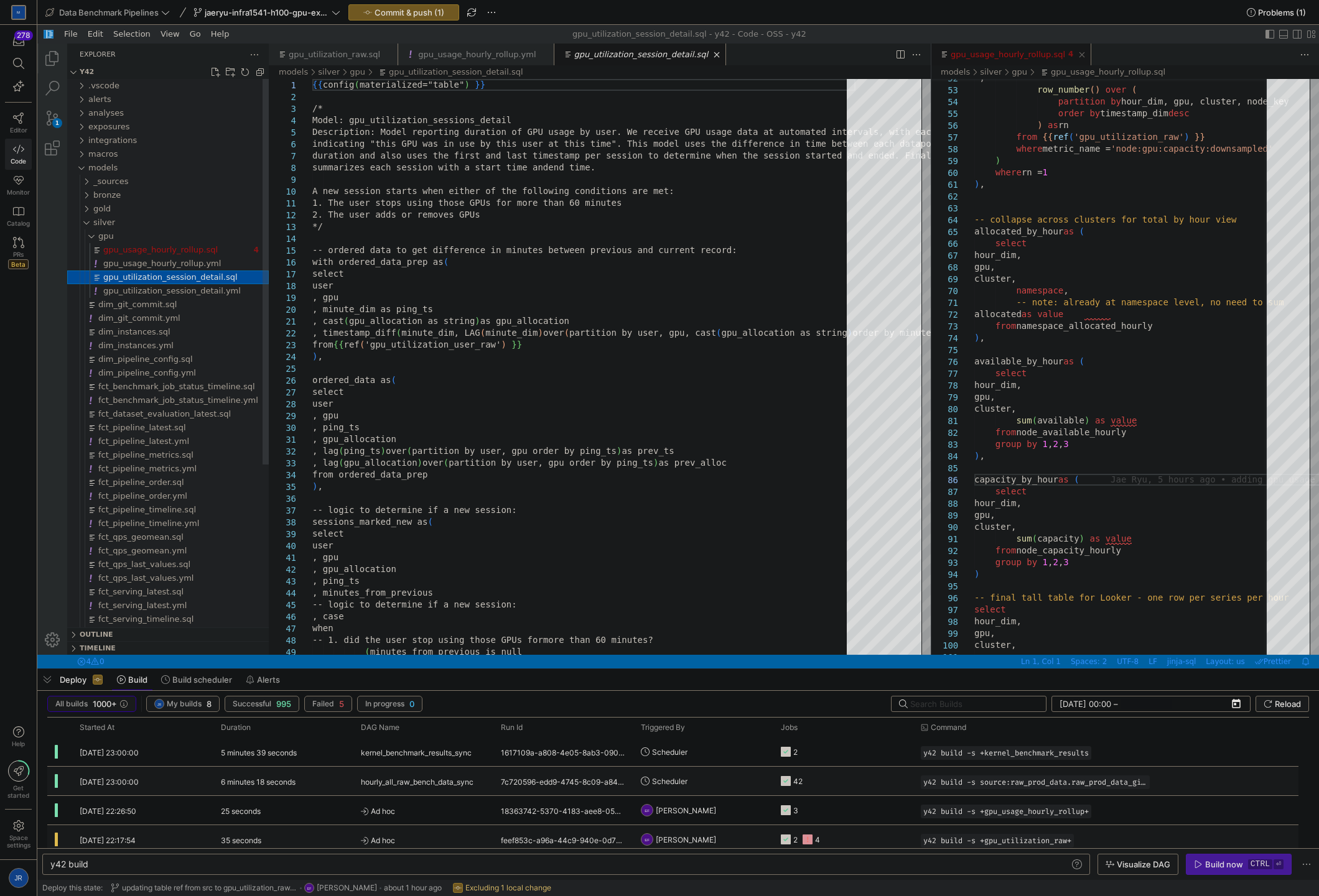
type textarea "y42 build -s gpu_utilization_session_detail"
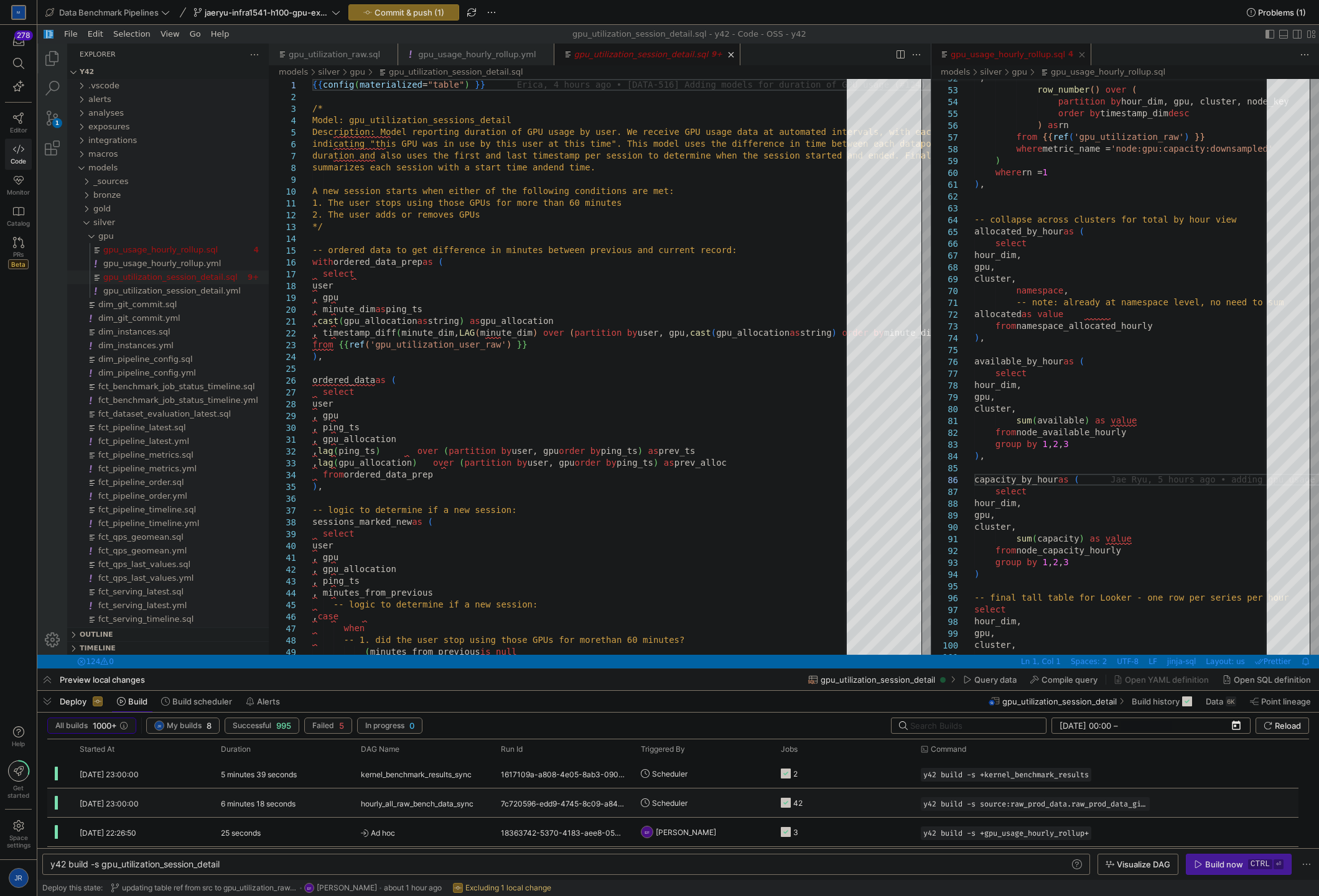
click at [395, 12] on span "Commit & push (1)" at bounding box center [409, 13] width 70 height 10
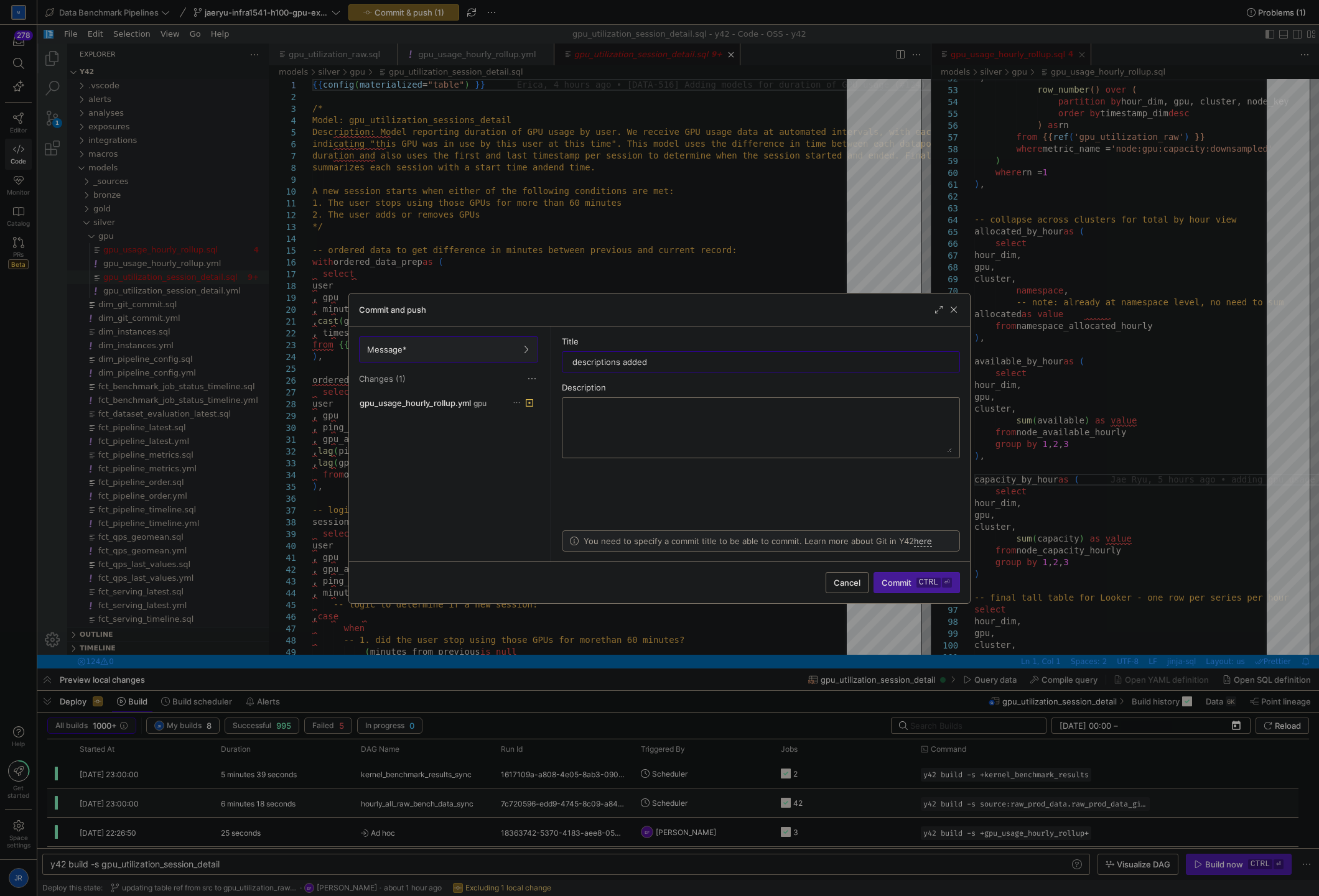
type input "descriptions added"
click at [907, 570] on div "Cancel Commit ctrl ⏎" at bounding box center [660, 582] width 621 height 42
click at [907, 579] on span "Commit ctrl ⏎" at bounding box center [916, 582] width 71 height 10
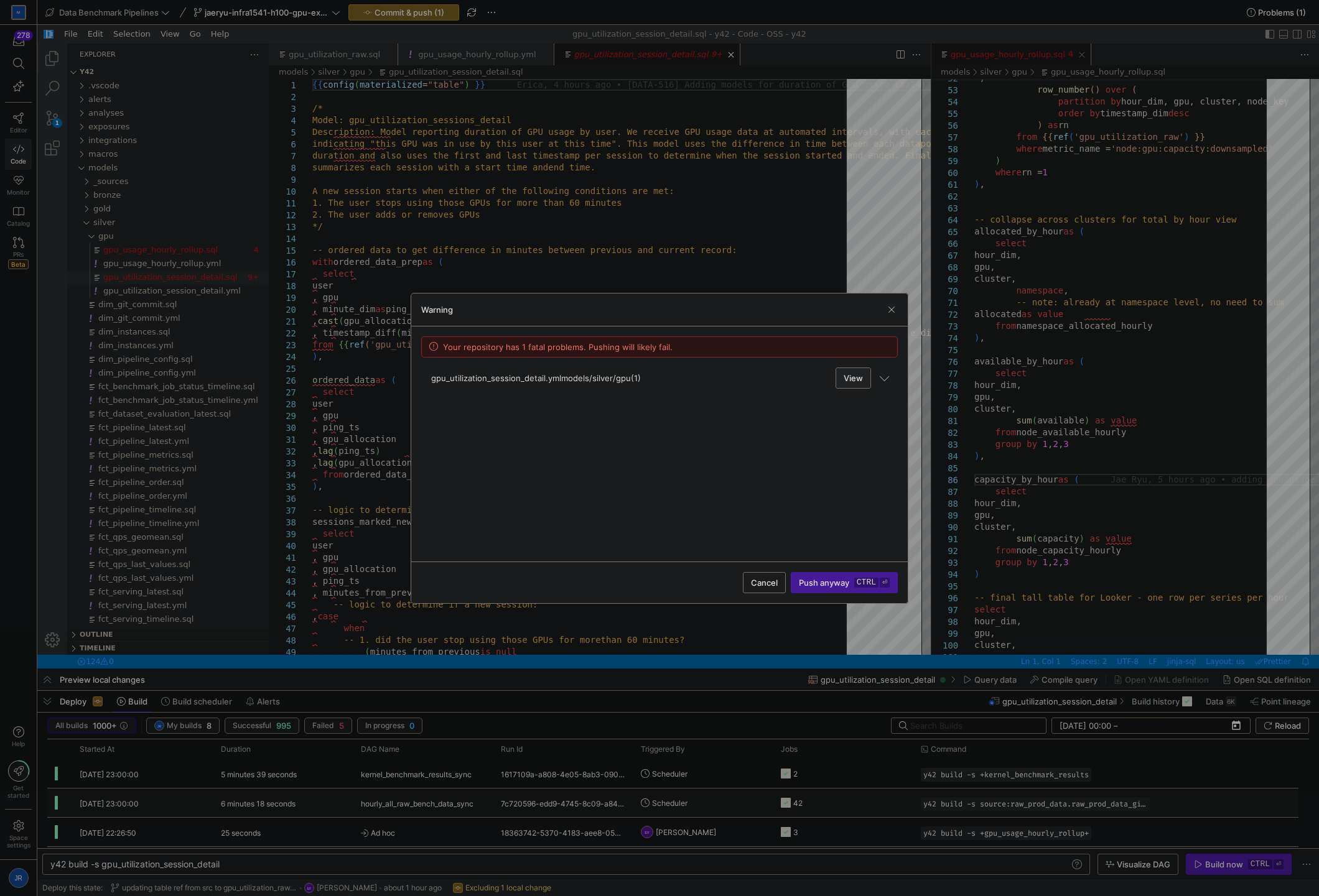
click at [854, 379] on span "View" at bounding box center [854, 378] width 19 height 10
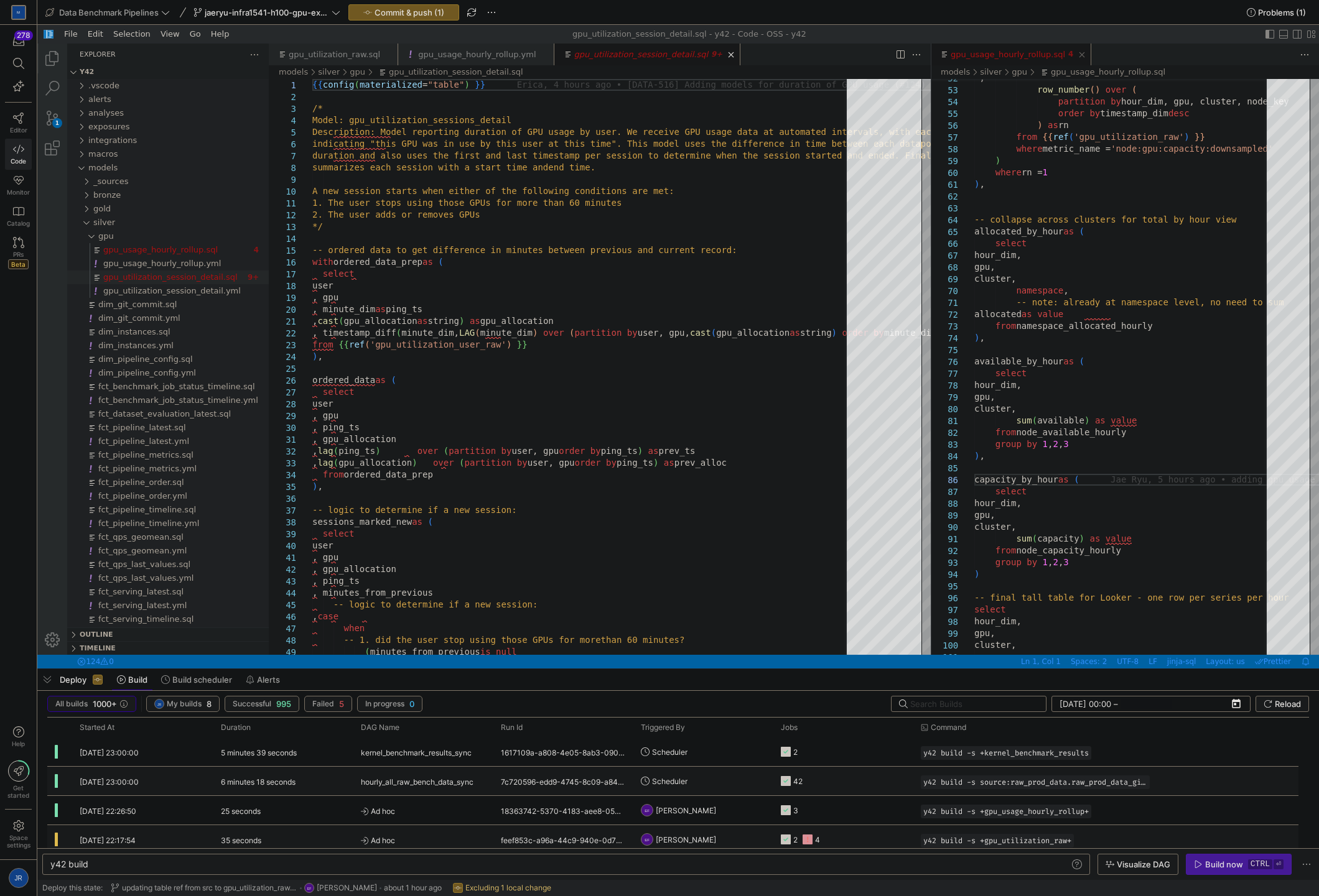
type textarea "y42 build"
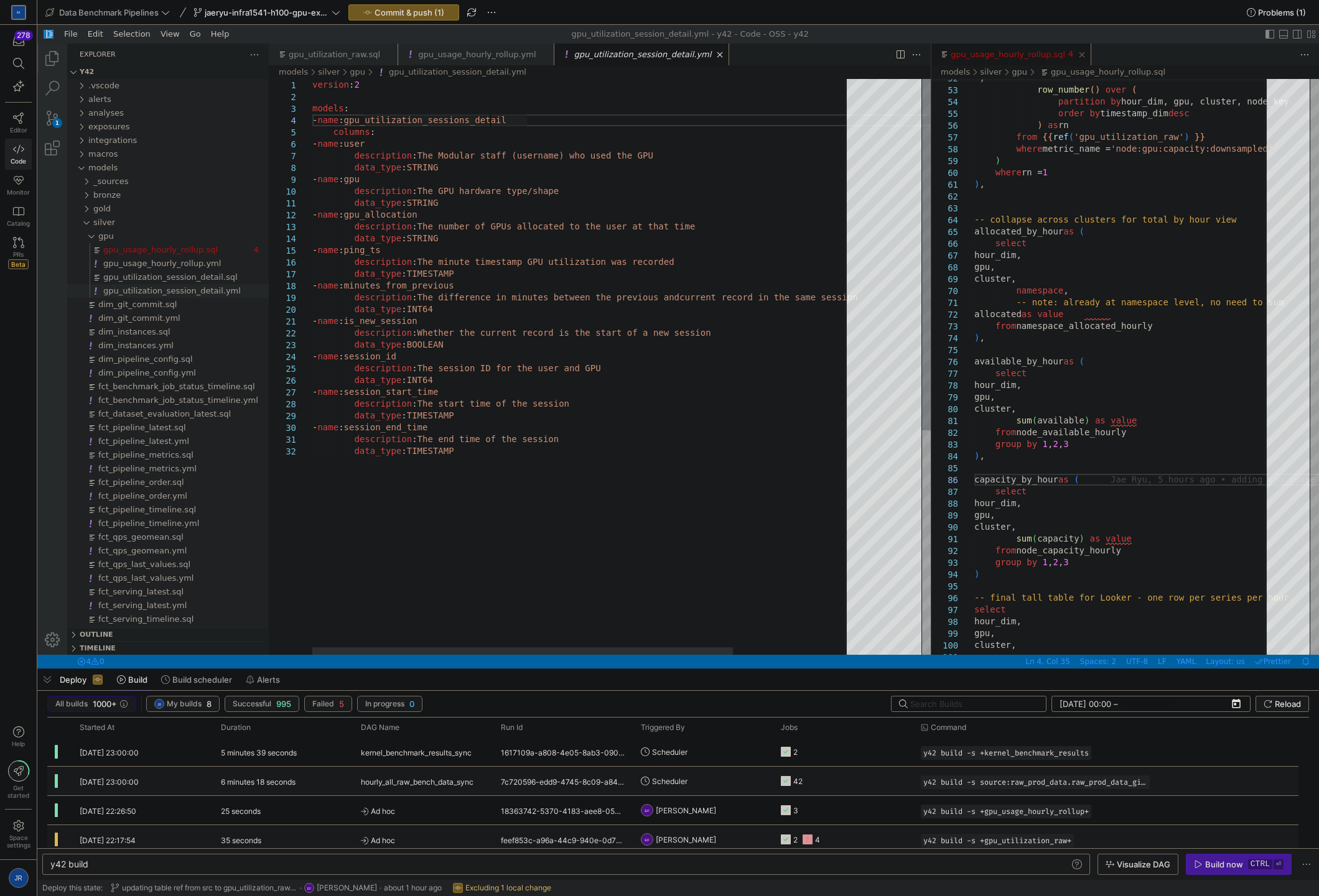
type textarea "version: 2 models: - name: gpu_utilization_session_detail columns: - name: user…"
click at [400, 14] on span "Commit & push (2)" at bounding box center [408, 13] width 71 height 10
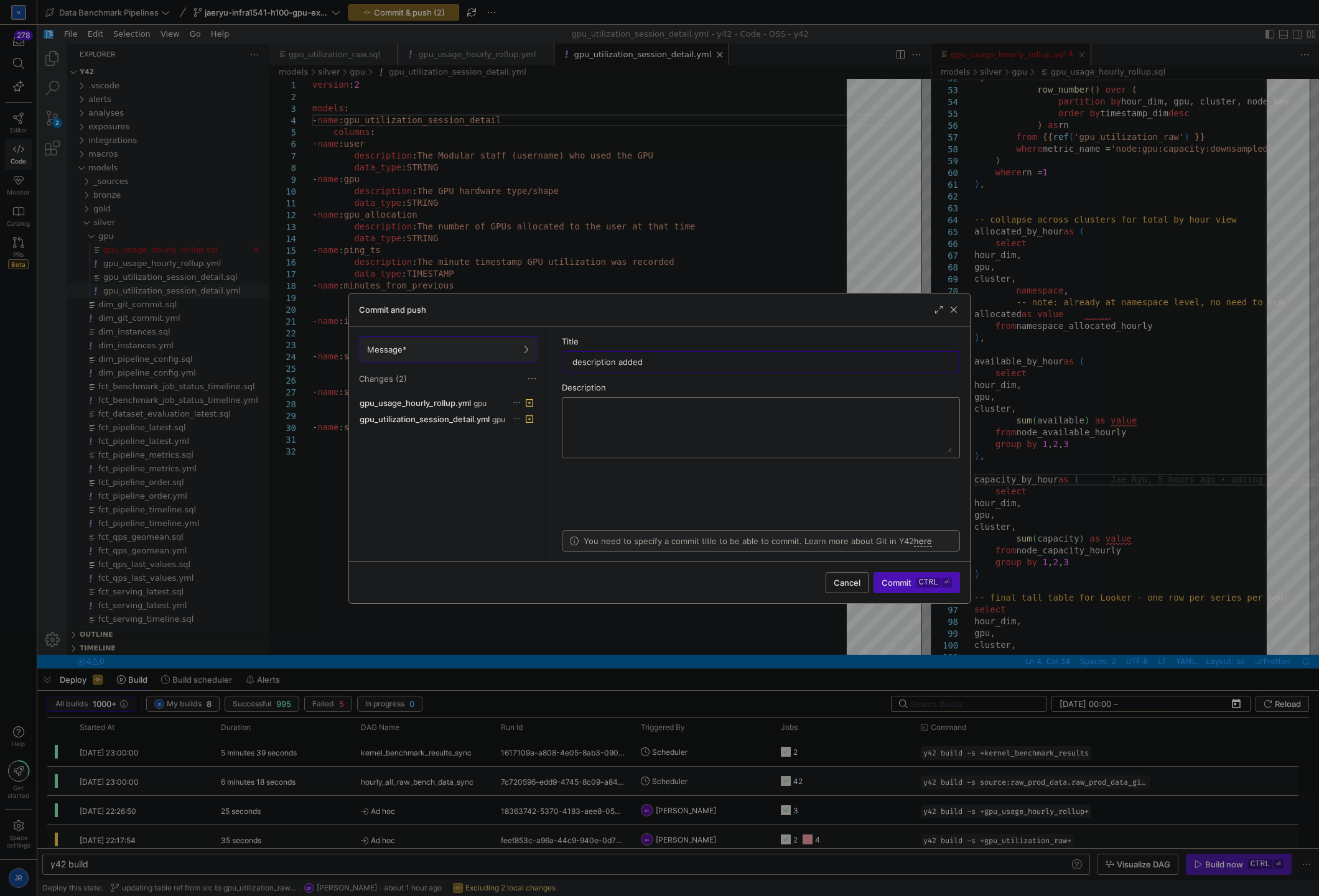
type input "description added"
click at [946, 580] on kbd "⏎" at bounding box center [946, 582] width 10 height 10
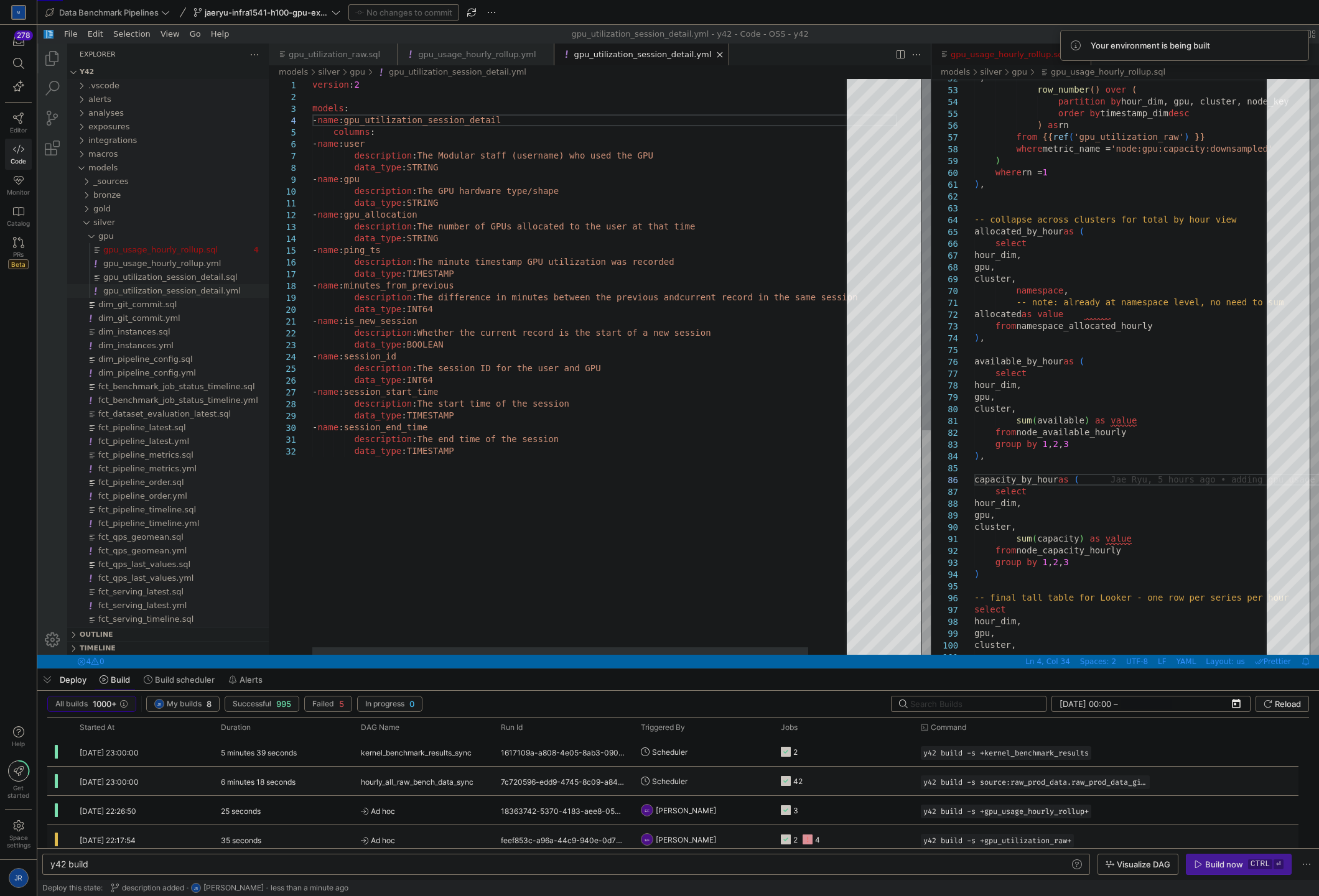
type textarea "- name: is_new_session description: Whether the current record is the start of …"
click at [766, 359] on div "version : 2 models : - name : gpu_utilization_session_detail columns : - name :…" at bounding box center [605, 551] width 585 height 942
click at [713, 57] on link "Close (Ctrl+W)" at bounding box center [719, 54] width 13 height 13
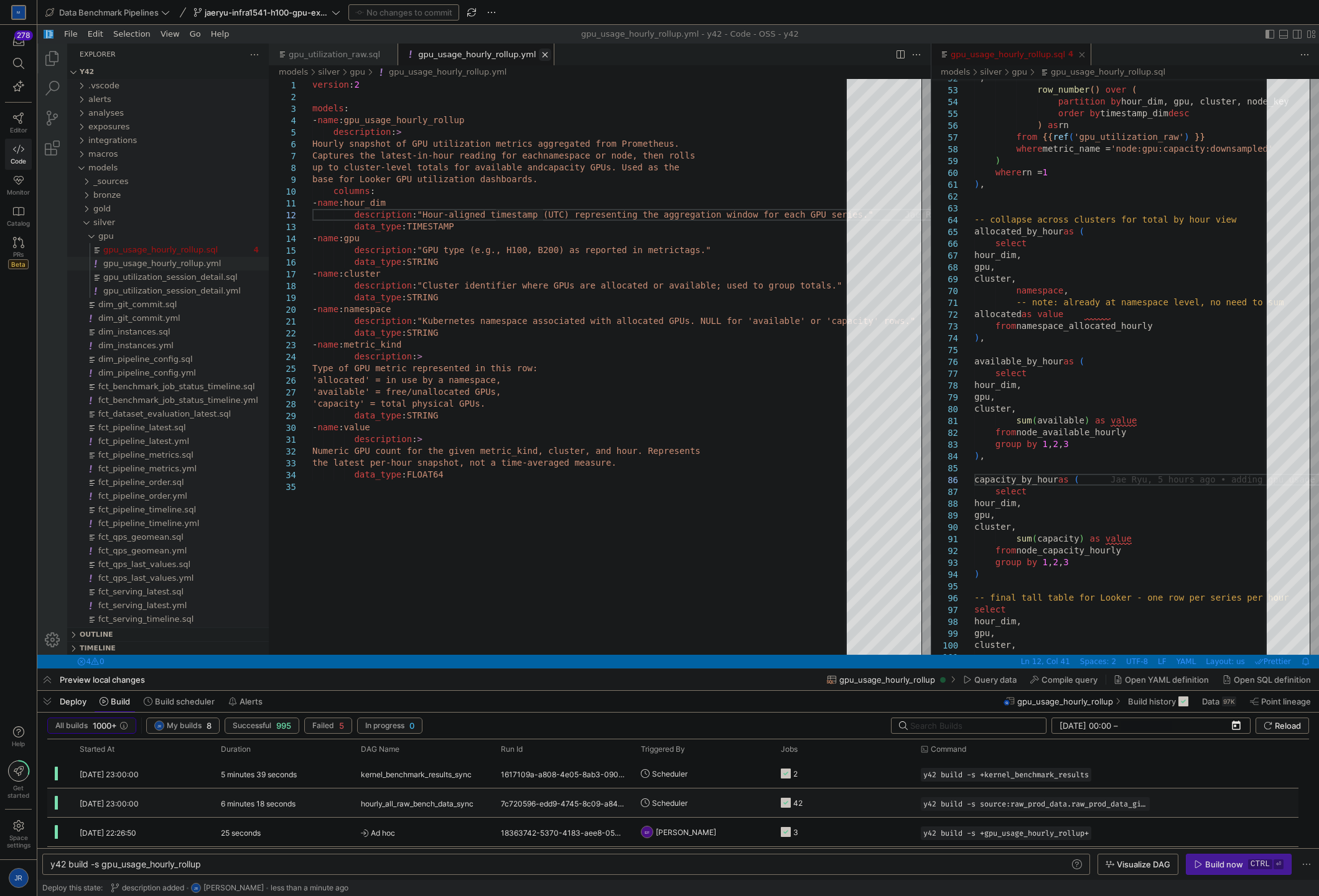
click at [539, 56] on link "Close (Ctrl+W)" at bounding box center [545, 54] width 13 height 13
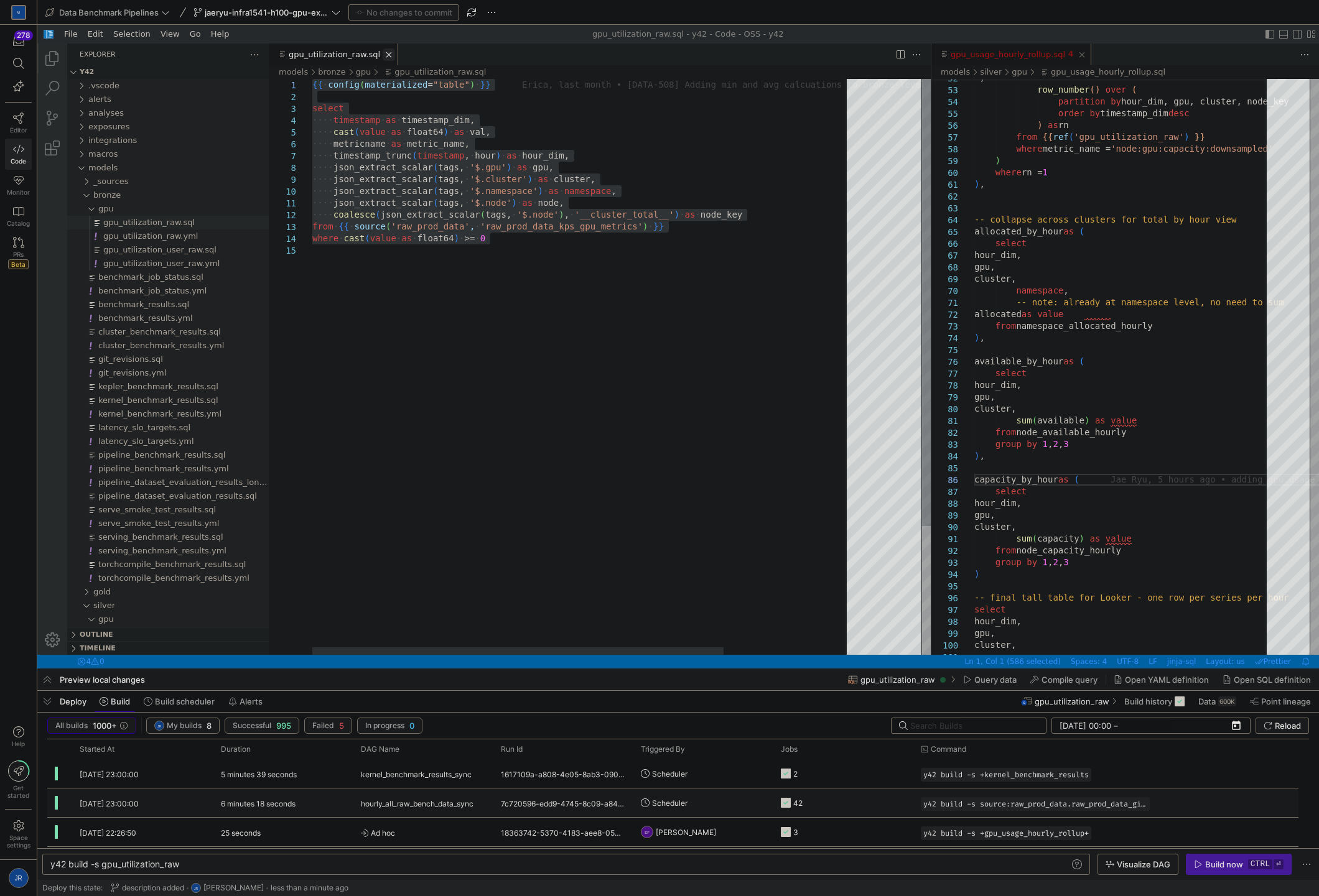
click at [382, 54] on link "Close (Ctrl+W)" at bounding box center [388, 54] width 13 height 13
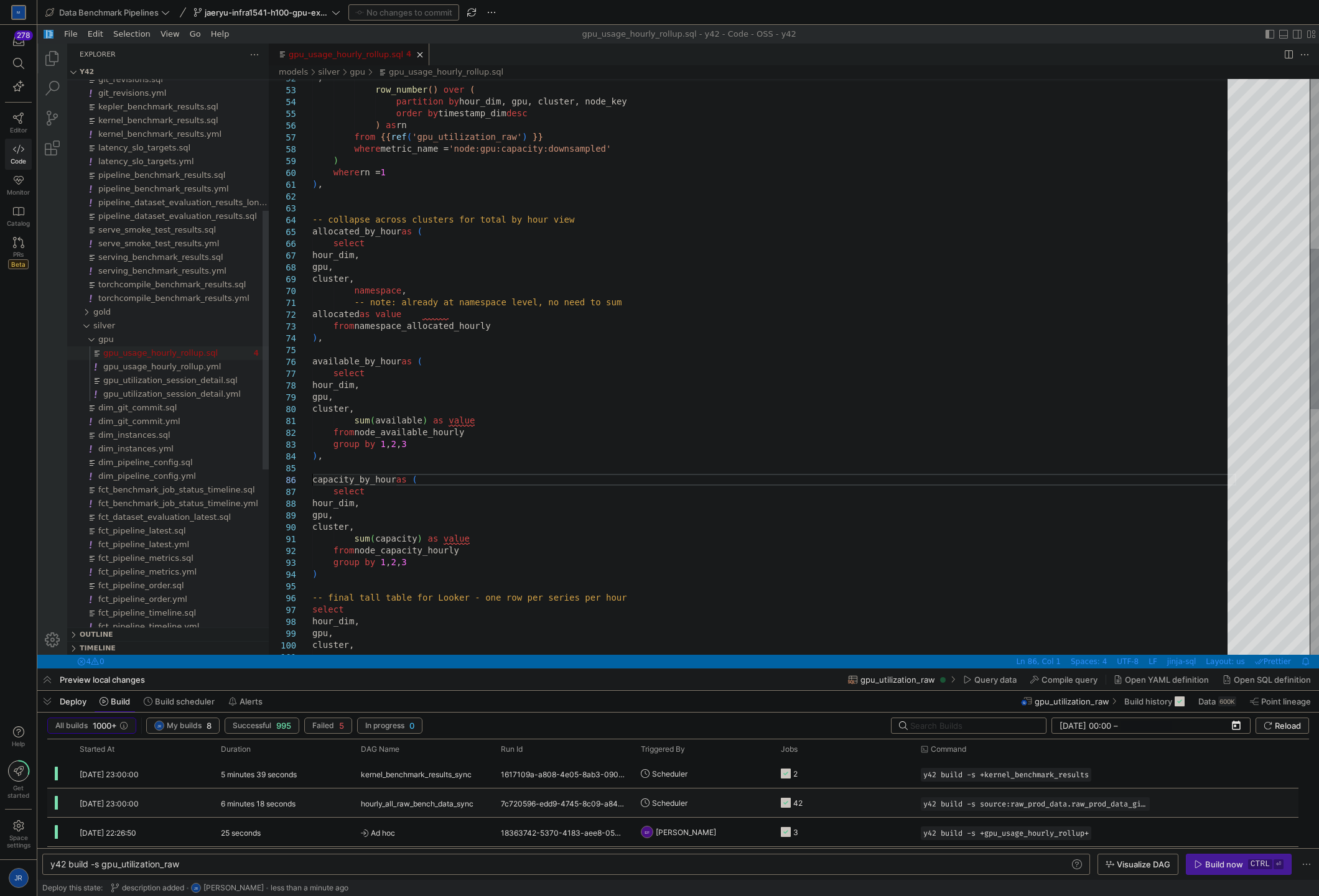
type textarea "y42 build -s gpu_usage_hourly_rollup"
